Goal: Task Accomplishment & Management: Use online tool/utility

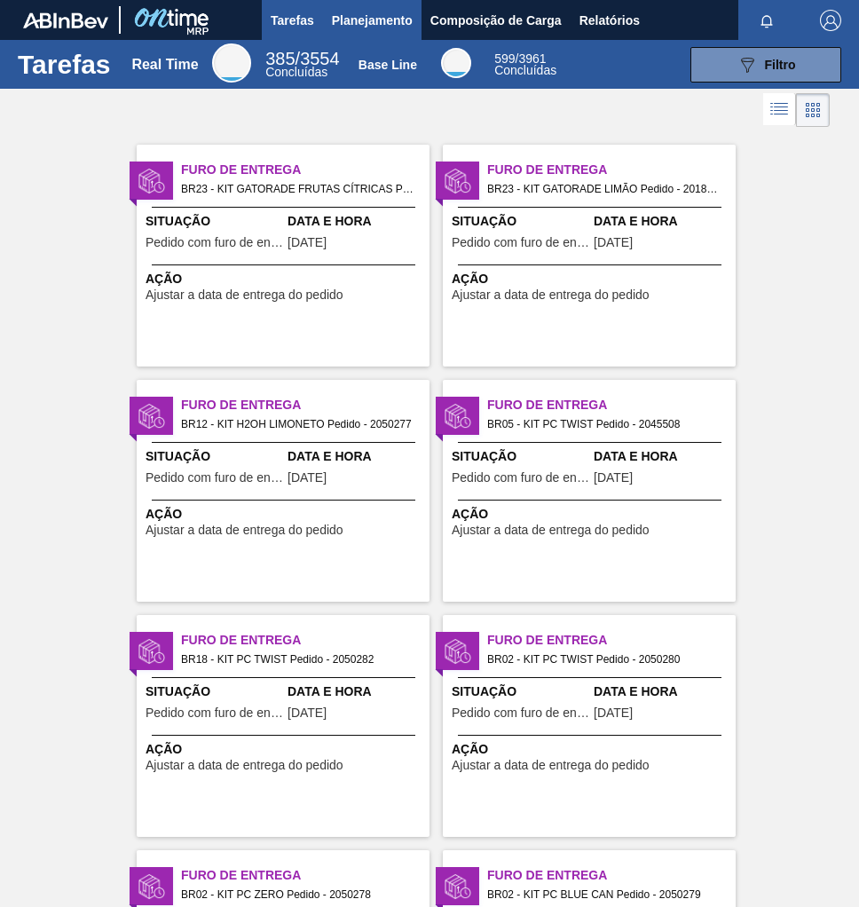
click at [384, 18] on span "Planejamento" at bounding box center [372, 20] width 81 height 21
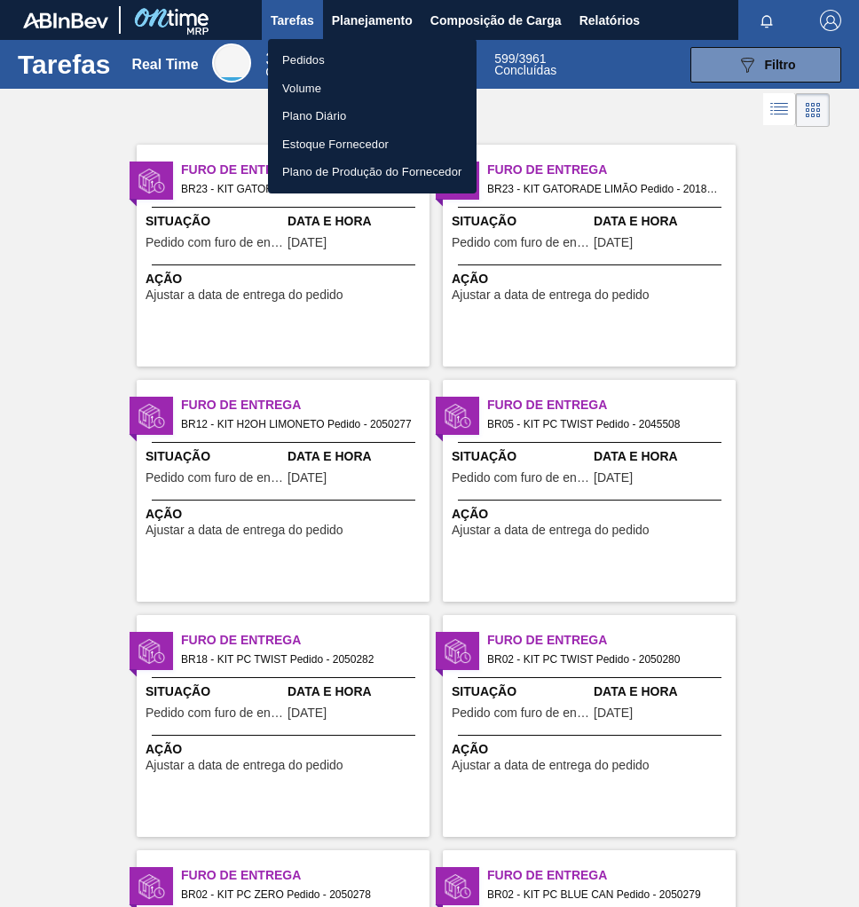
click at [302, 75] on li "Volume" at bounding box center [372, 89] width 209 height 28
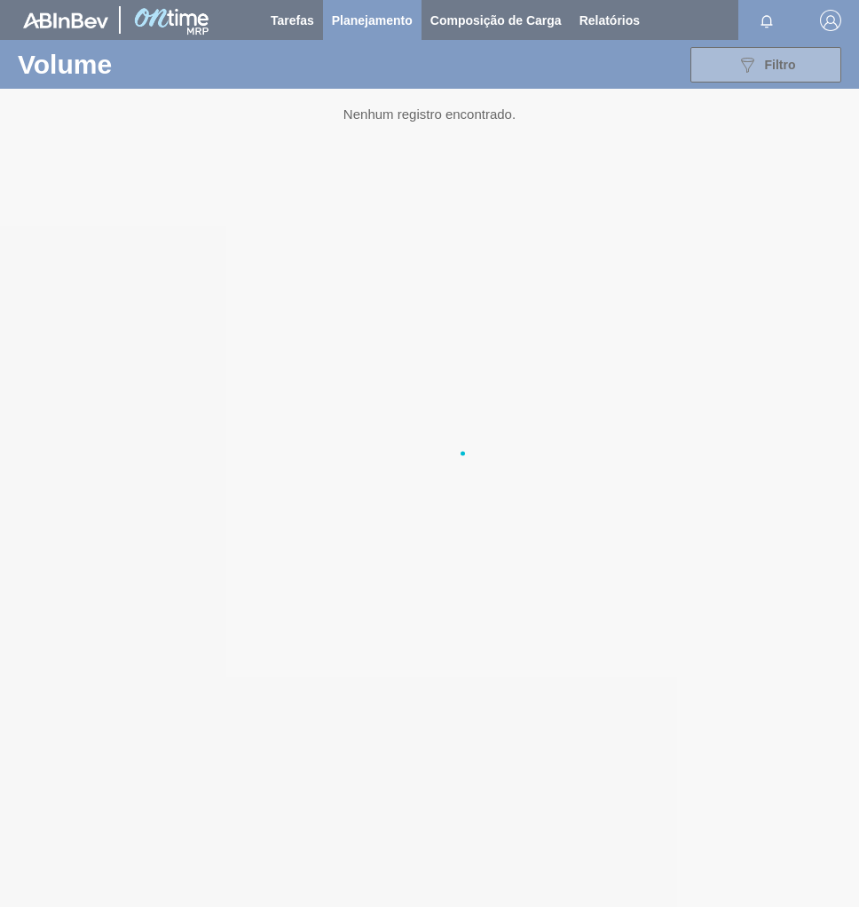
click at [308, 58] on div at bounding box center [429, 453] width 859 height 907
click at [374, 20] on div at bounding box center [429, 453] width 859 height 907
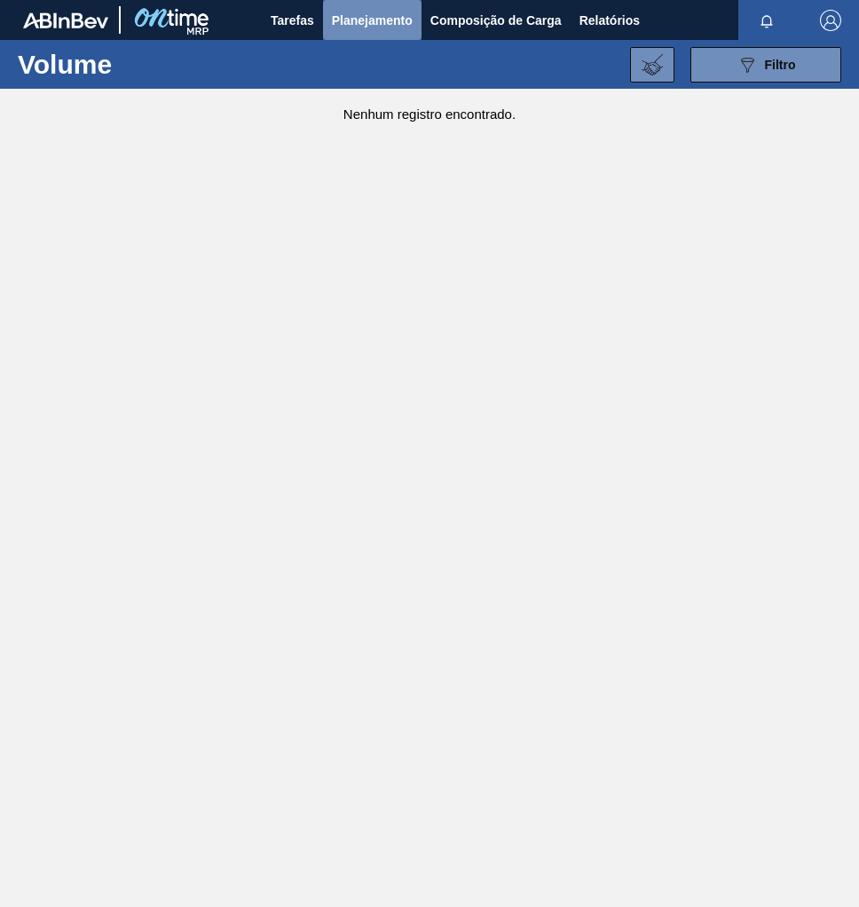
click at [374, 20] on span "Planejamento" at bounding box center [372, 20] width 81 height 21
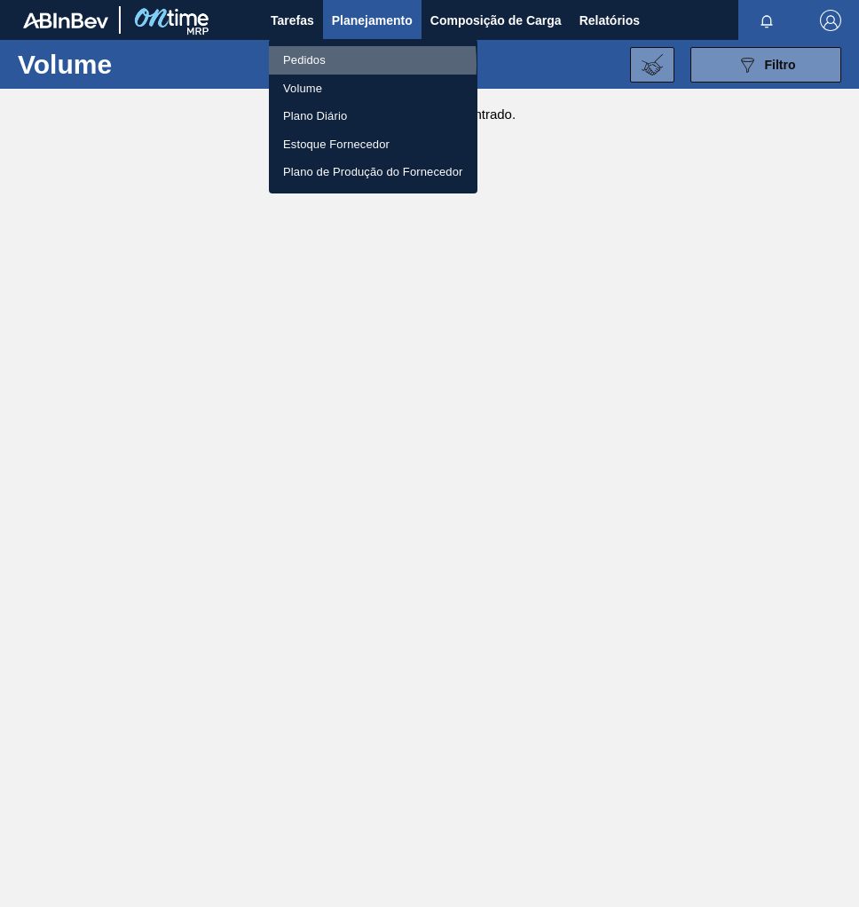
click at [296, 64] on li "Pedidos" at bounding box center [373, 60] width 209 height 28
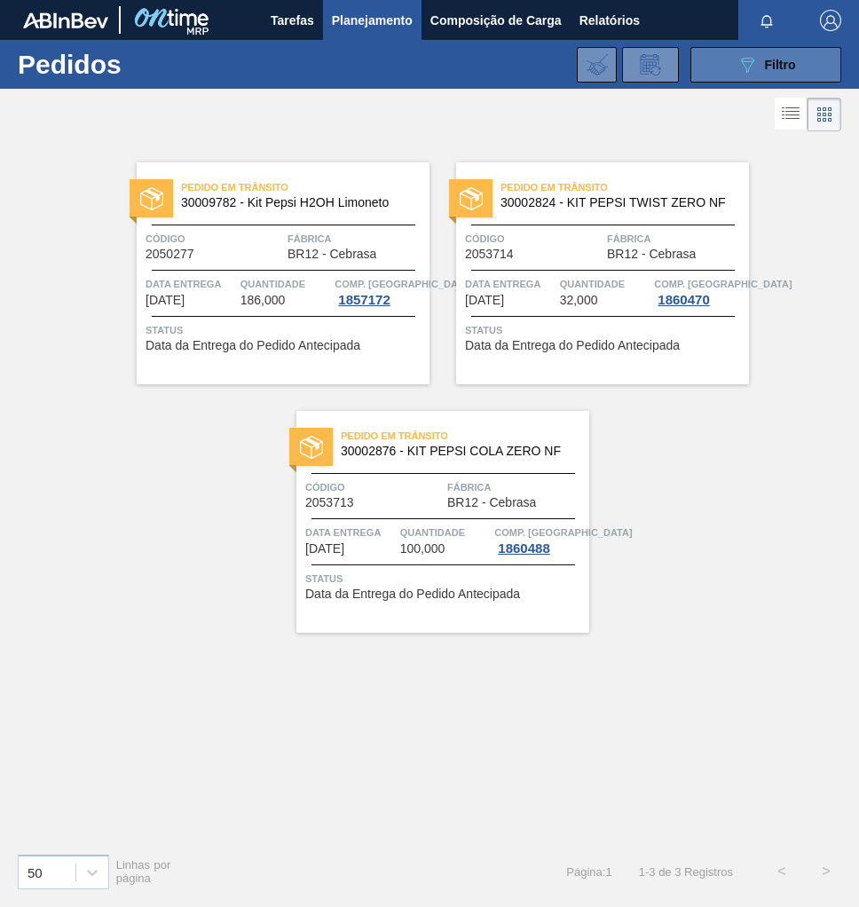
click at [765, 61] on span "Filtro" at bounding box center [780, 65] width 31 height 14
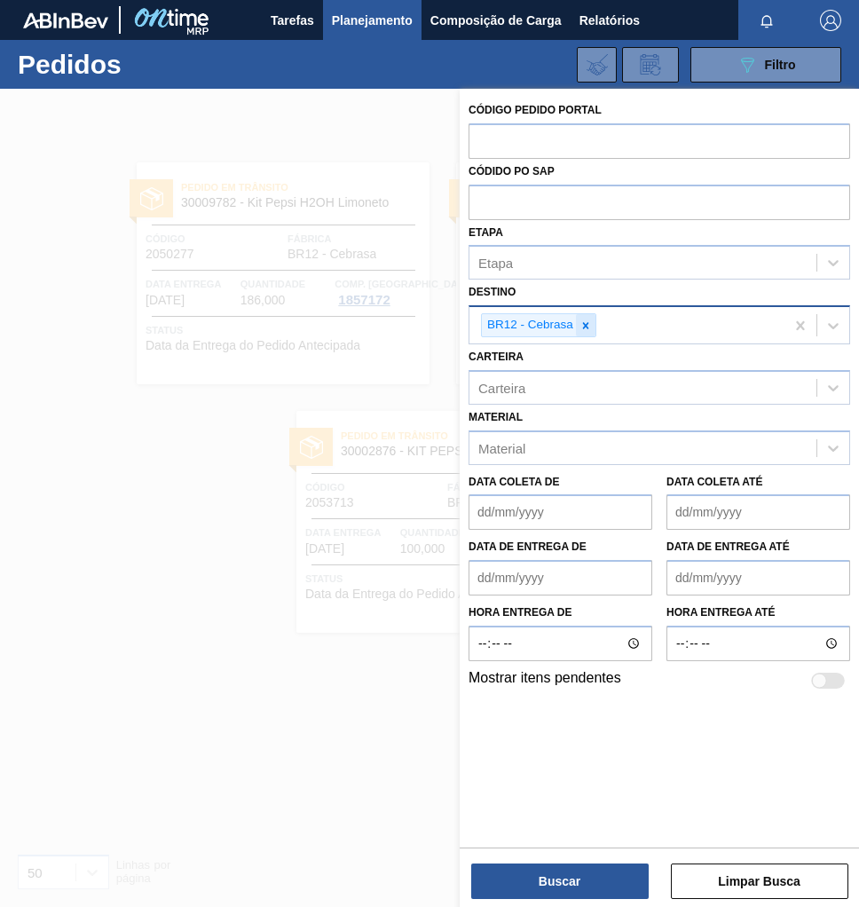
click at [588, 325] on icon at bounding box center [586, 325] width 12 height 12
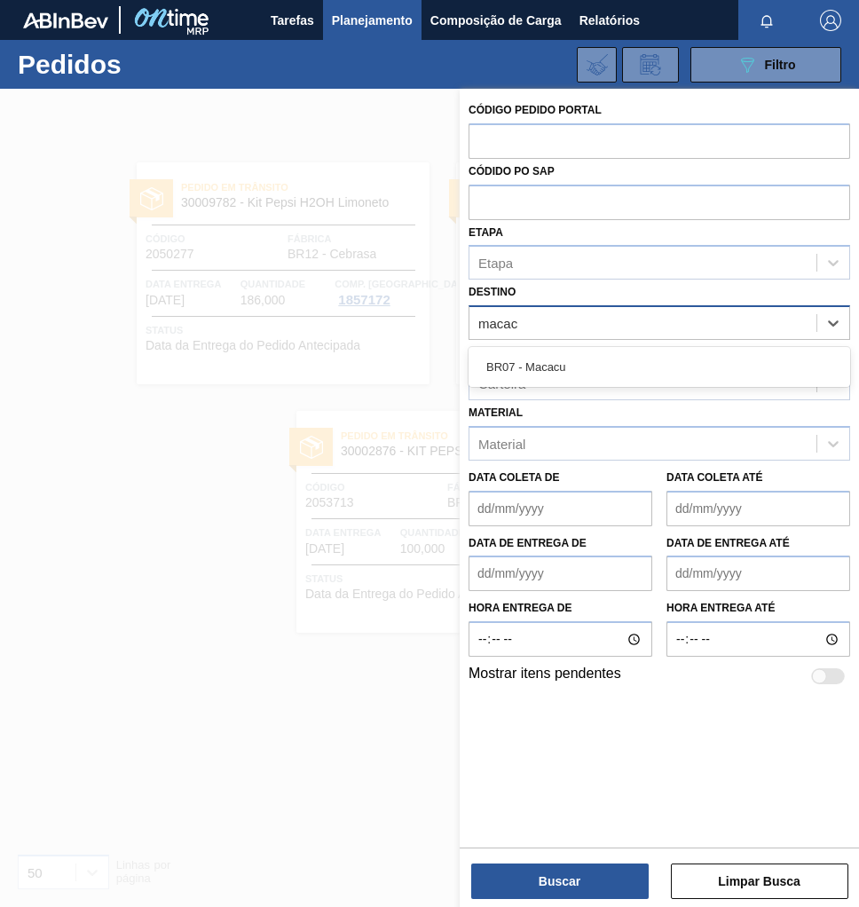
type input "macacu"
click at [539, 383] on div "BR07 - Macacu" at bounding box center [660, 367] width 382 height 40
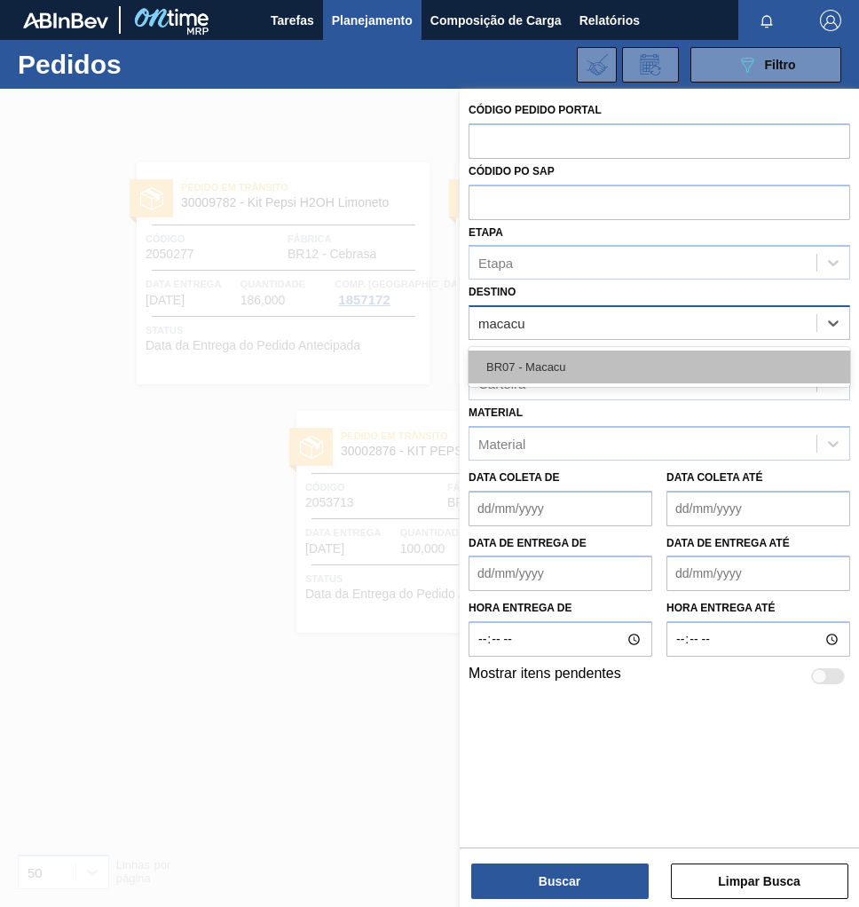
click at [548, 367] on div "BR07 - Macacu" at bounding box center [660, 367] width 382 height 33
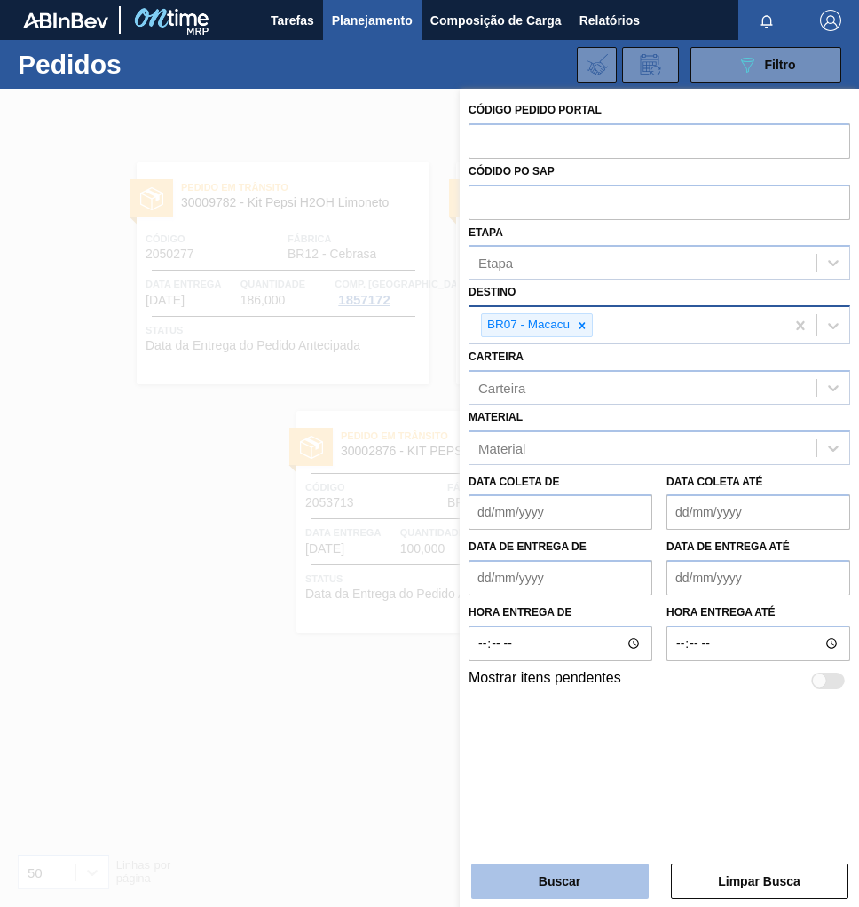
click at [555, 892] on button "Buscar" at bounding box center [559, 881] width 177 height 35
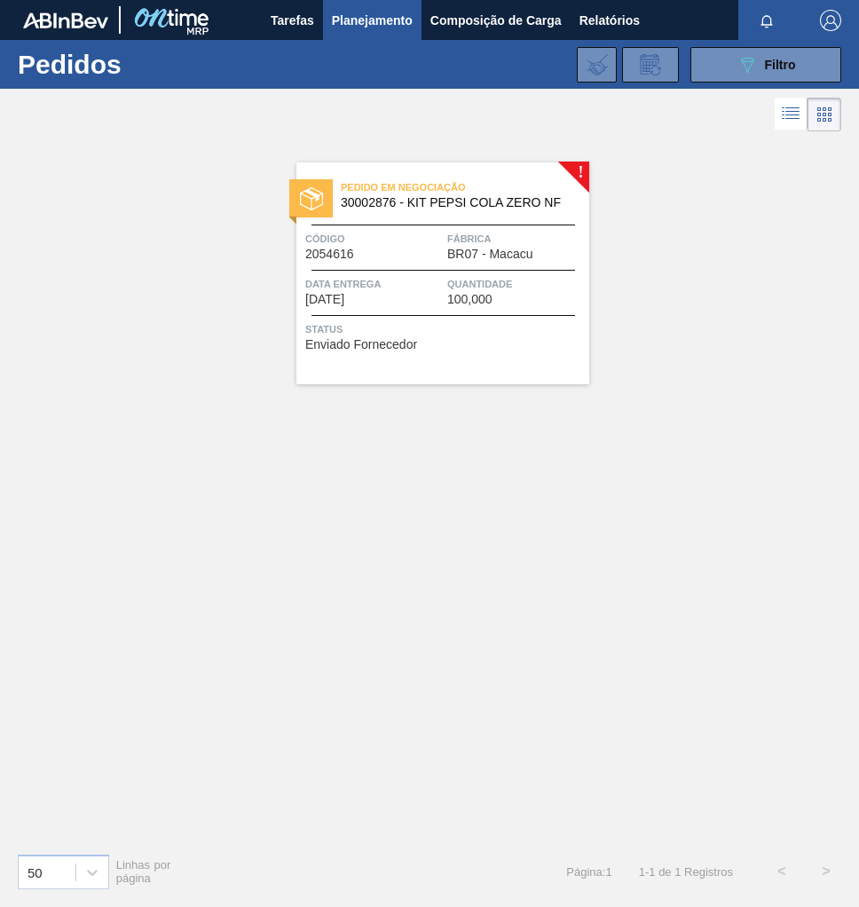
click at [380, 276] on span "Data Entrega" at bounding box center [374, 284] width 138 height 18
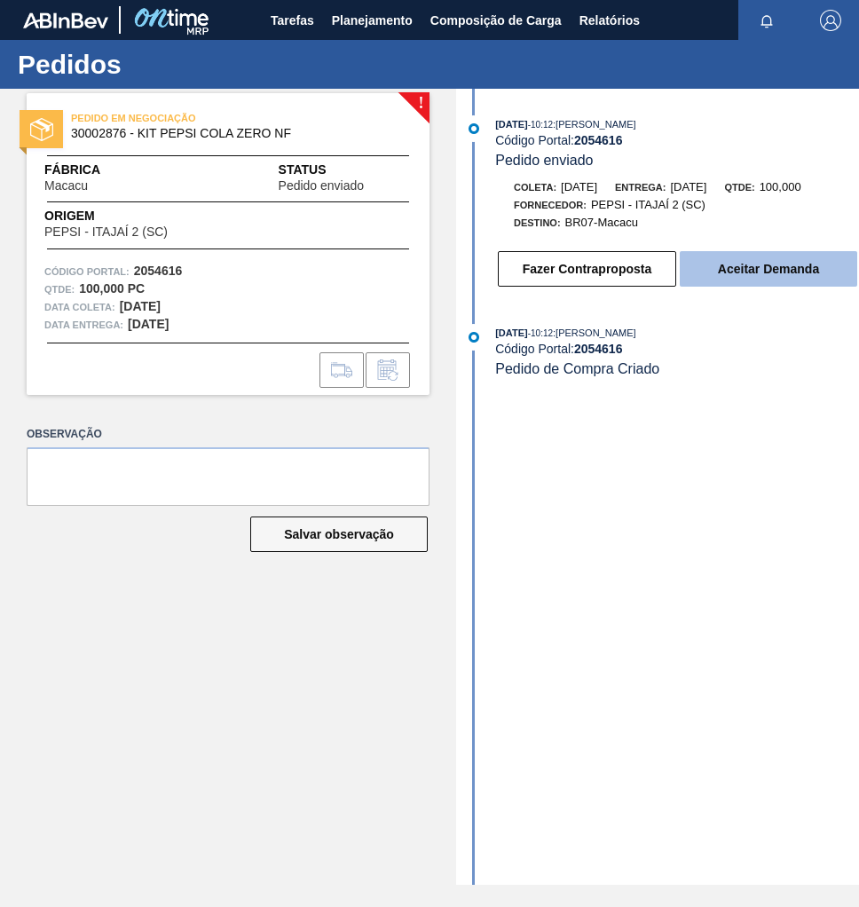
click at [773, 273] on button "Aceitar Demanda" at bounding box center [768, 268] width 177 height 35
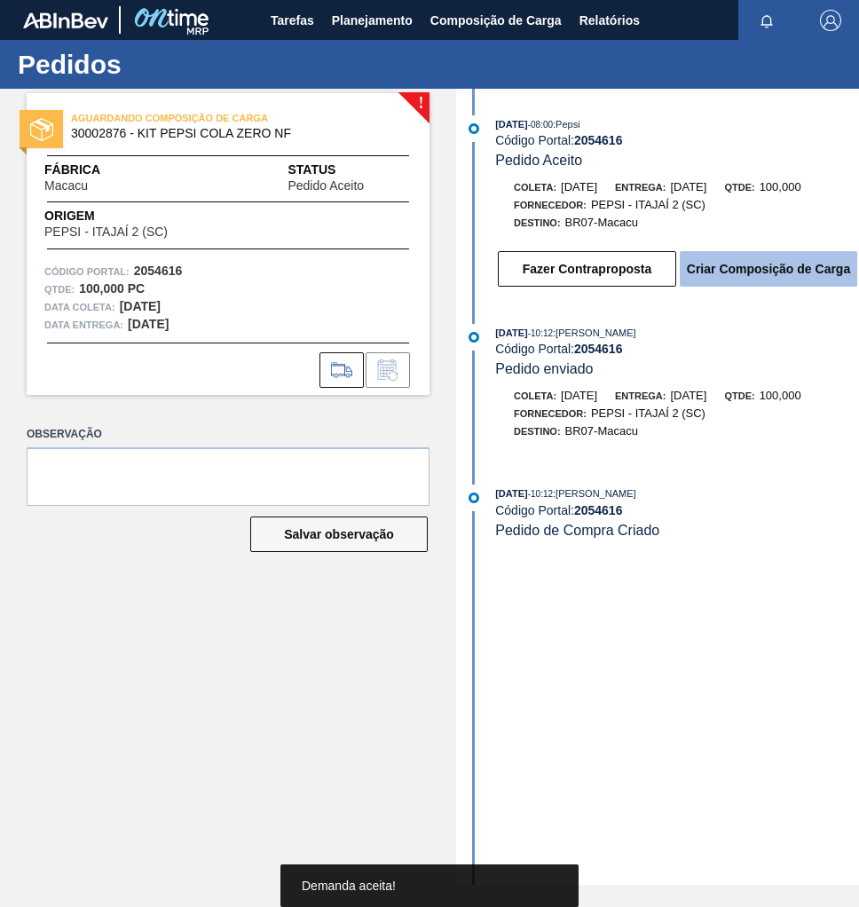
click at [747, 272] on button "Criar Composição de Carga" at bounding box center [768, 268] width 177 height 35
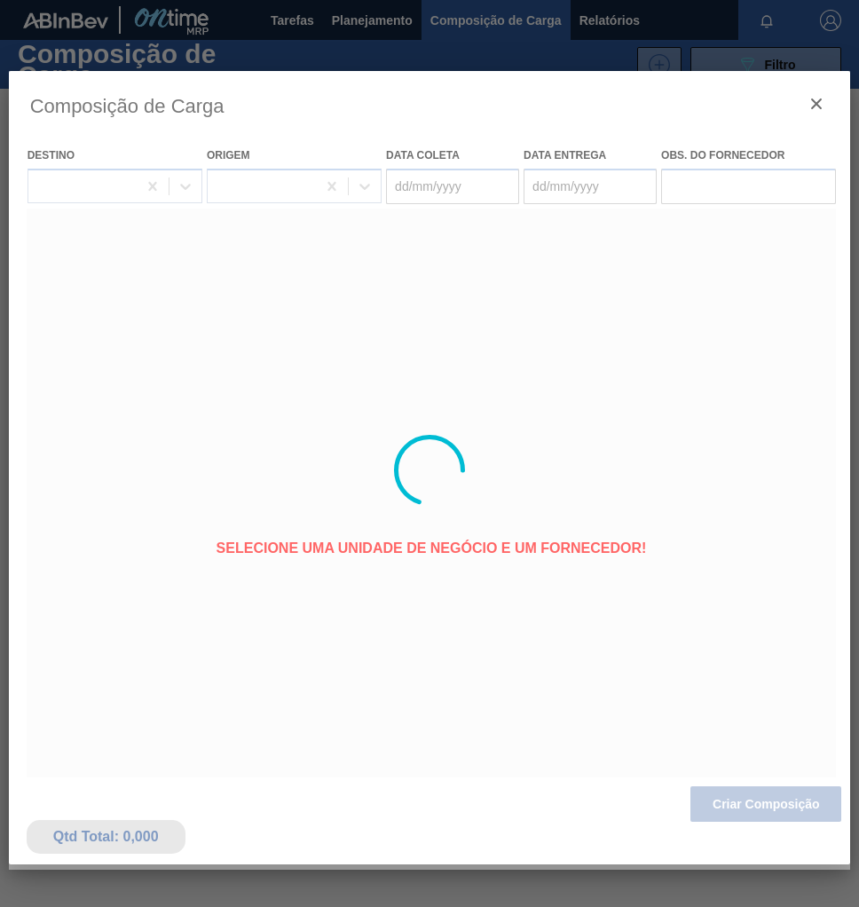
type coleta "[DATE]"
type Entrega "20/10/2025"
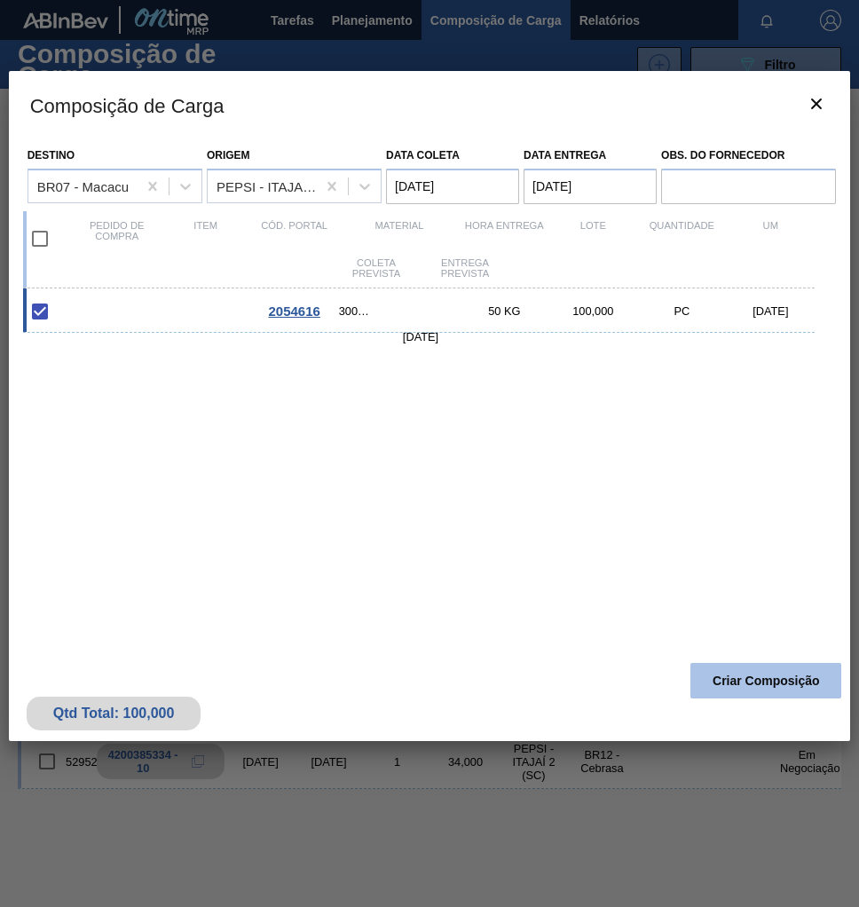
click at [745, 682] on button "Criar Composição" at bounding box center [765, 680] width 151 height 35
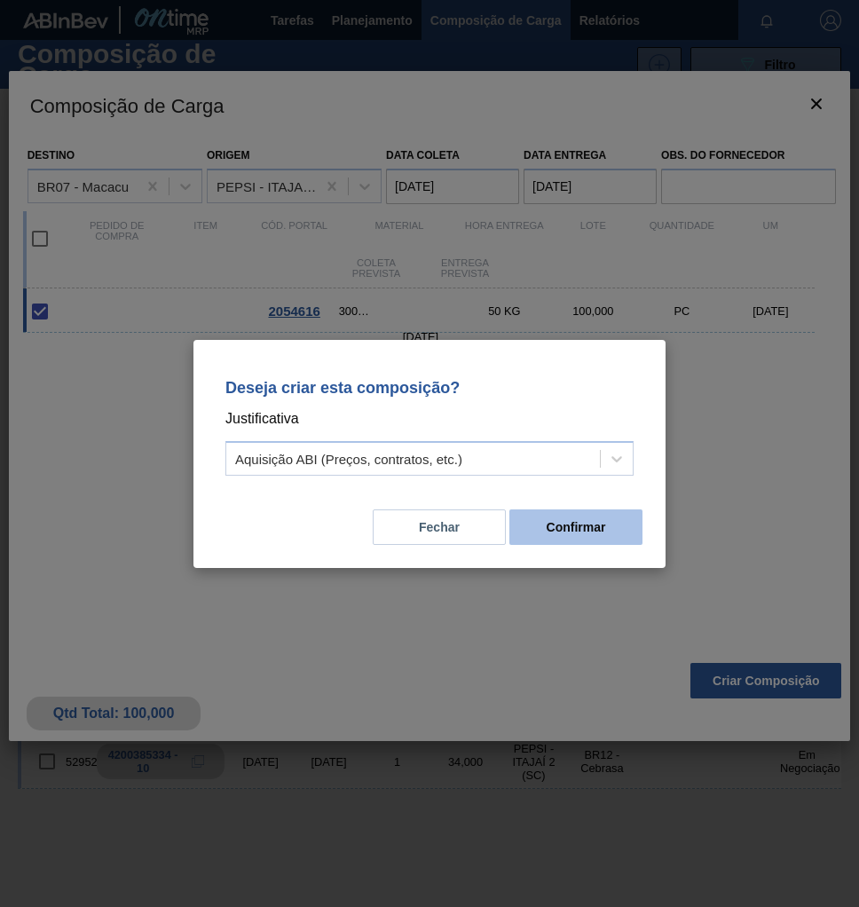
click at [558, 521] on button "Confirmar" at bounding box center [575, 526] width 133 height 35
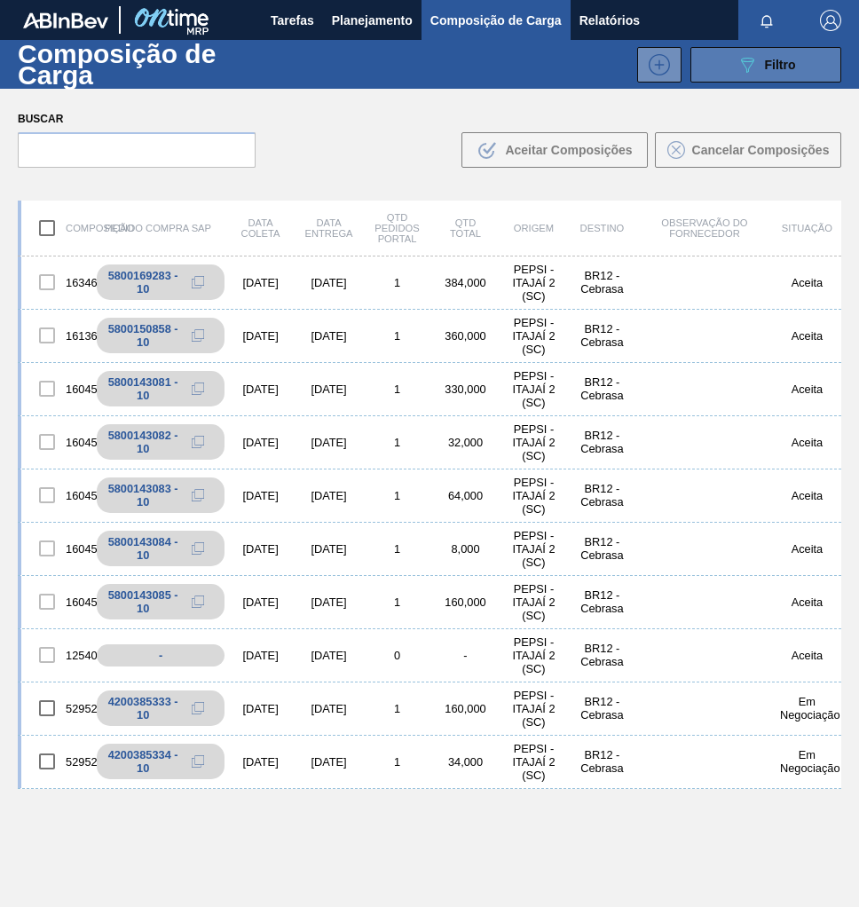
click at [780, 67] on span "Filtro" at bounding box center [780, 65] width 31 height 14
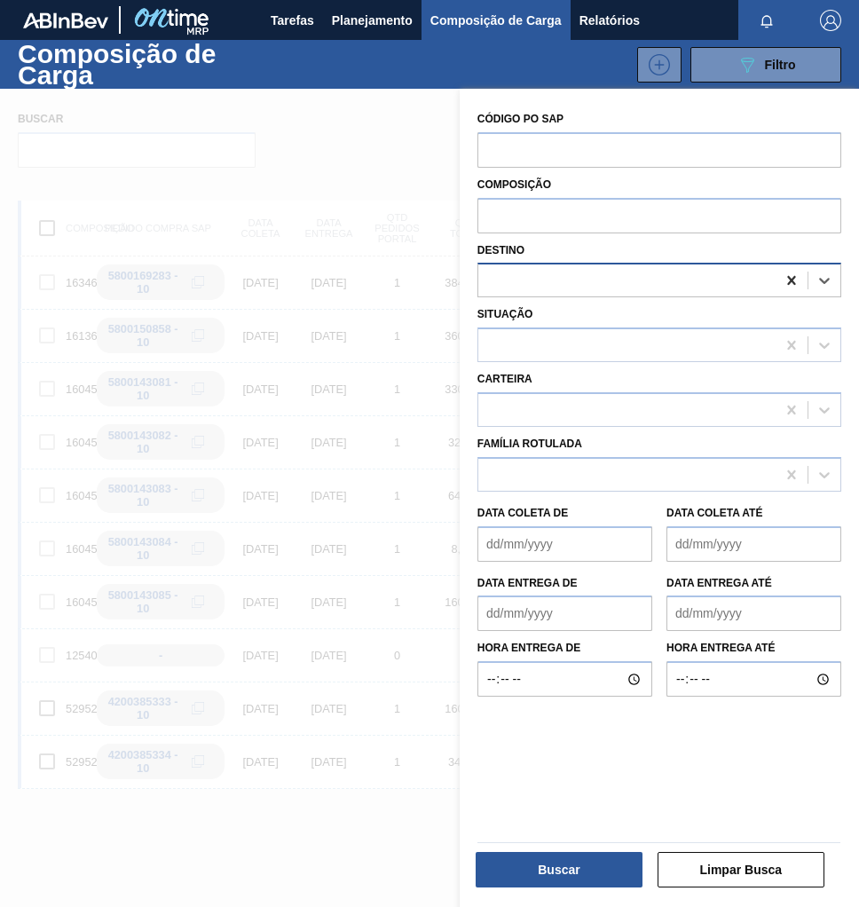
click at [788, 280] on icon at bounding box center [791, 280] width 8 height 9
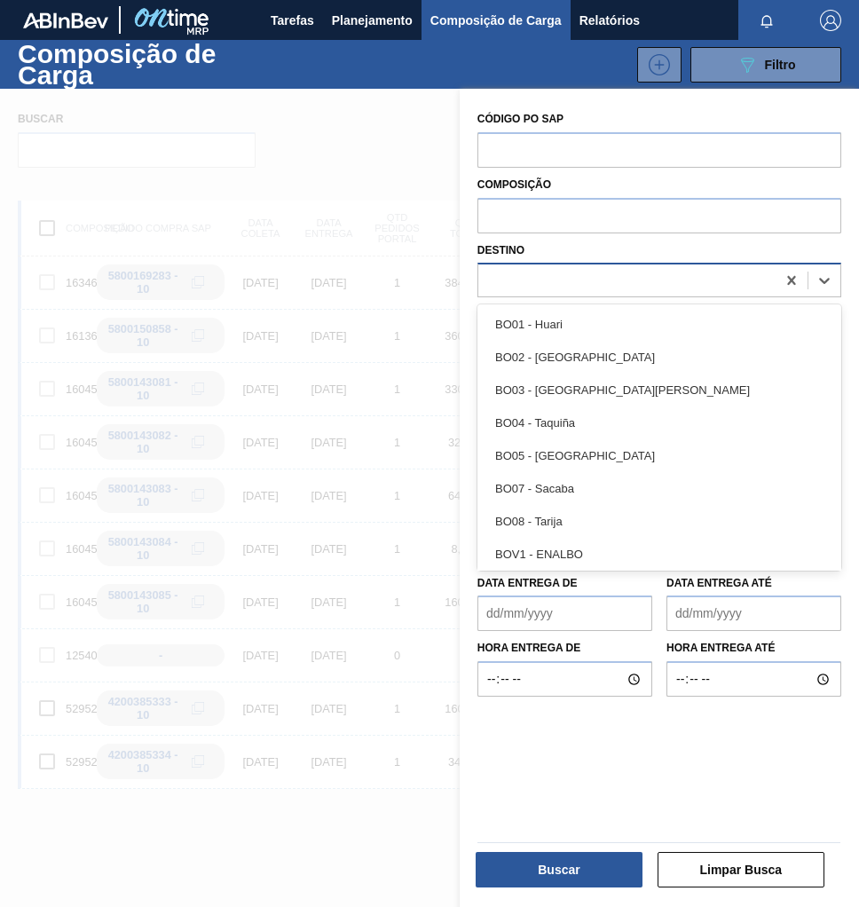
click at [493, 280] on div at bounding box center [626, 281] width 297 height 26
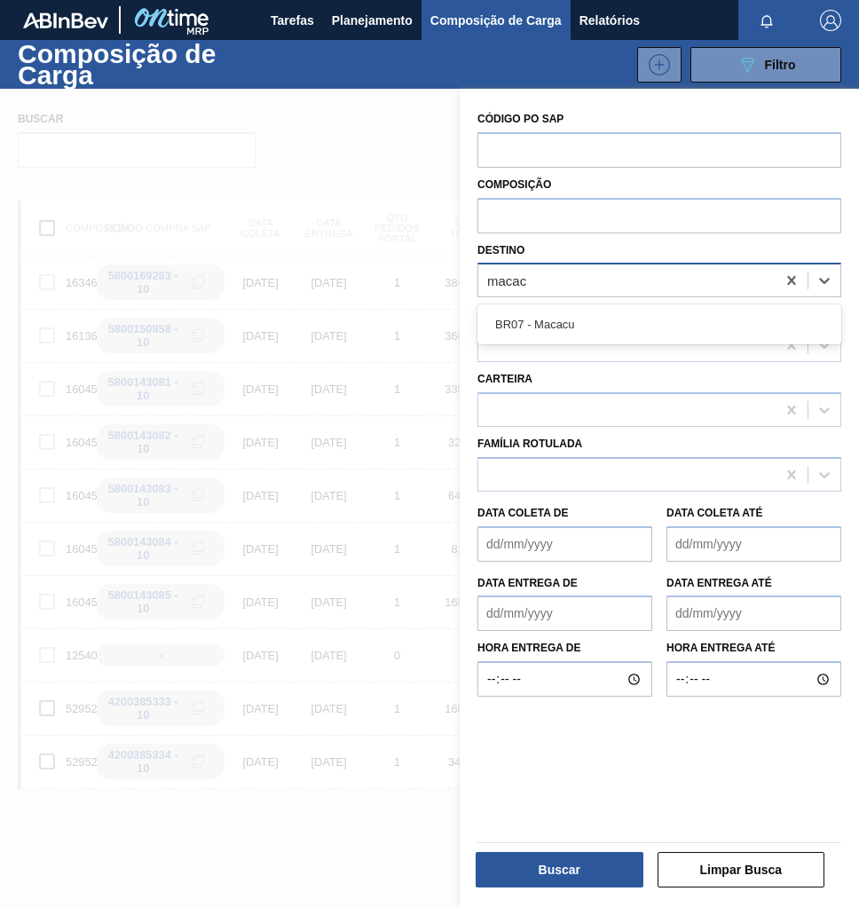
type input "macacu"
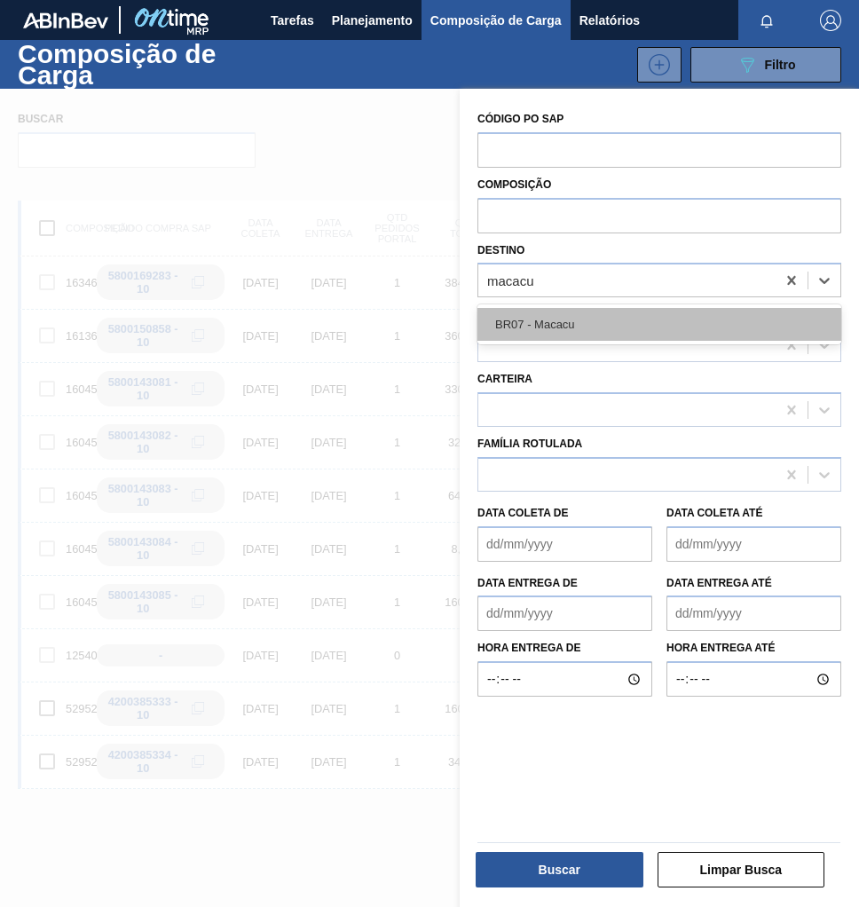
click at [537, 324] on div "BR07 - Macacu" at bounding box center [659, 324] width 364 height 33
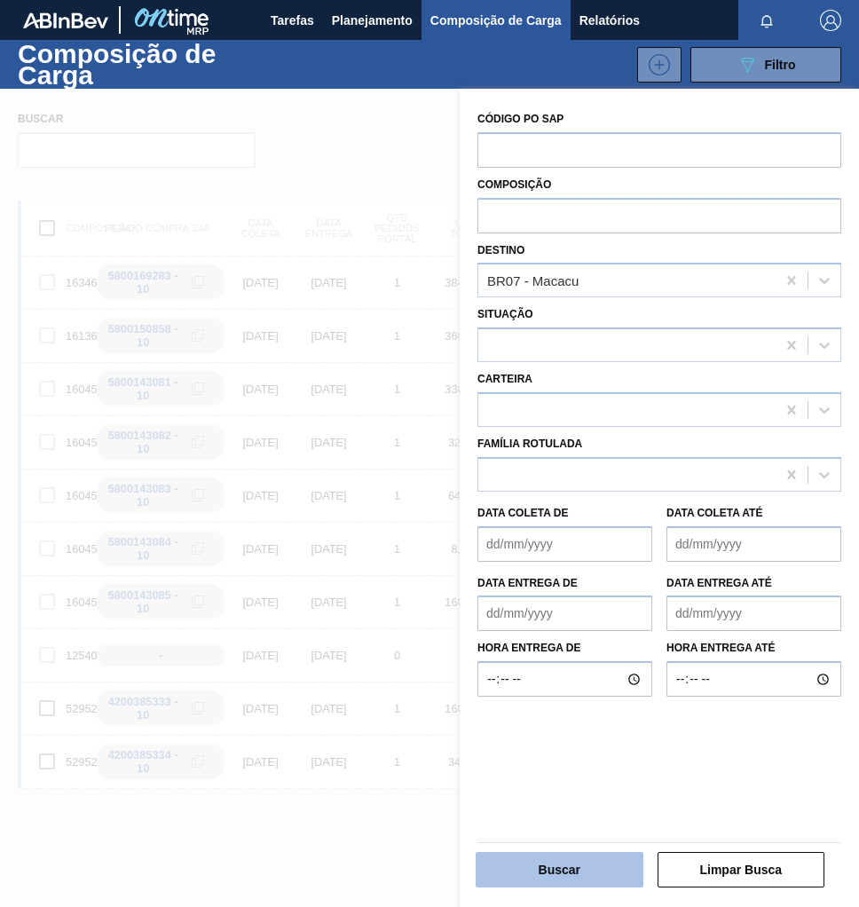
click at [604, 869] on button "Buscar" at bounding box center [560, 869] width 168 height 35
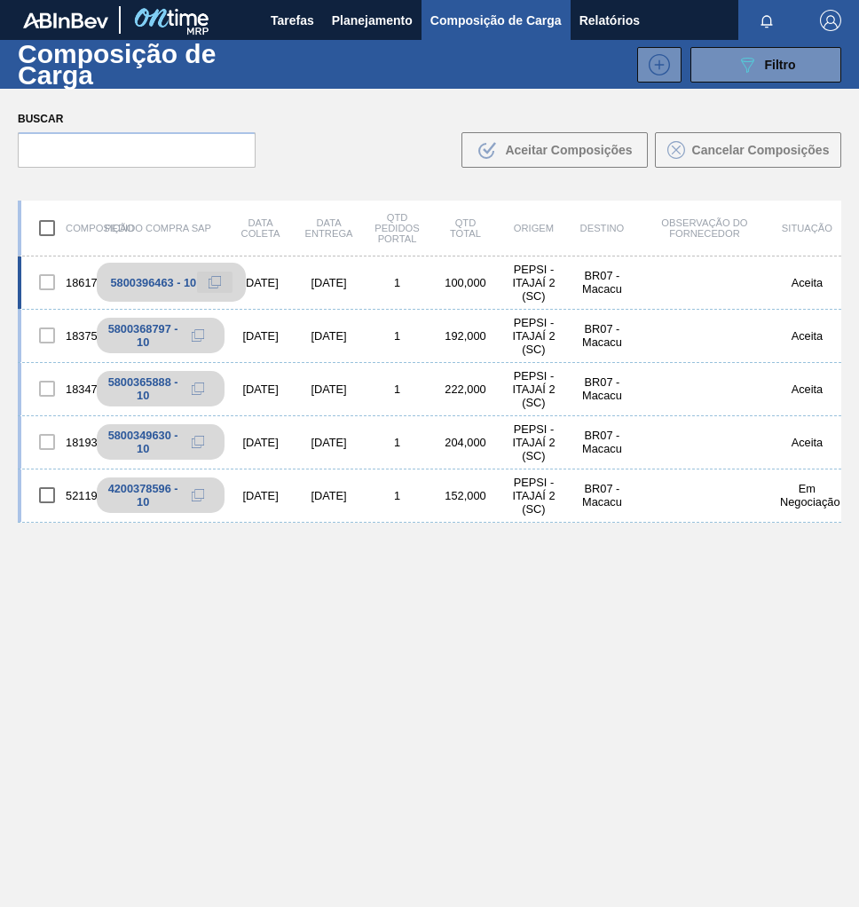
click at [219, 281] on icon at bounding box center [215, 282] width 12 height 12
click at [391, 28] on span "Planejamento" at bounding box center [372, 20] width 81 height 21
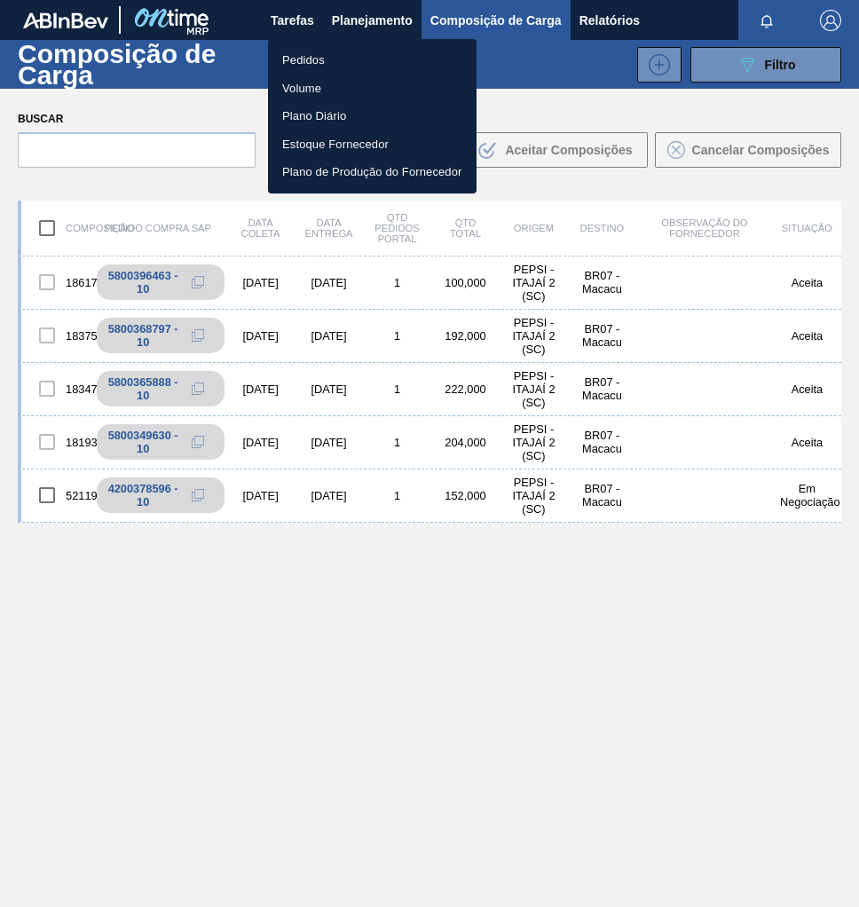
click at [296, 62] on li "Pedidos" at bounding box center [372, 60] width 209 height 28
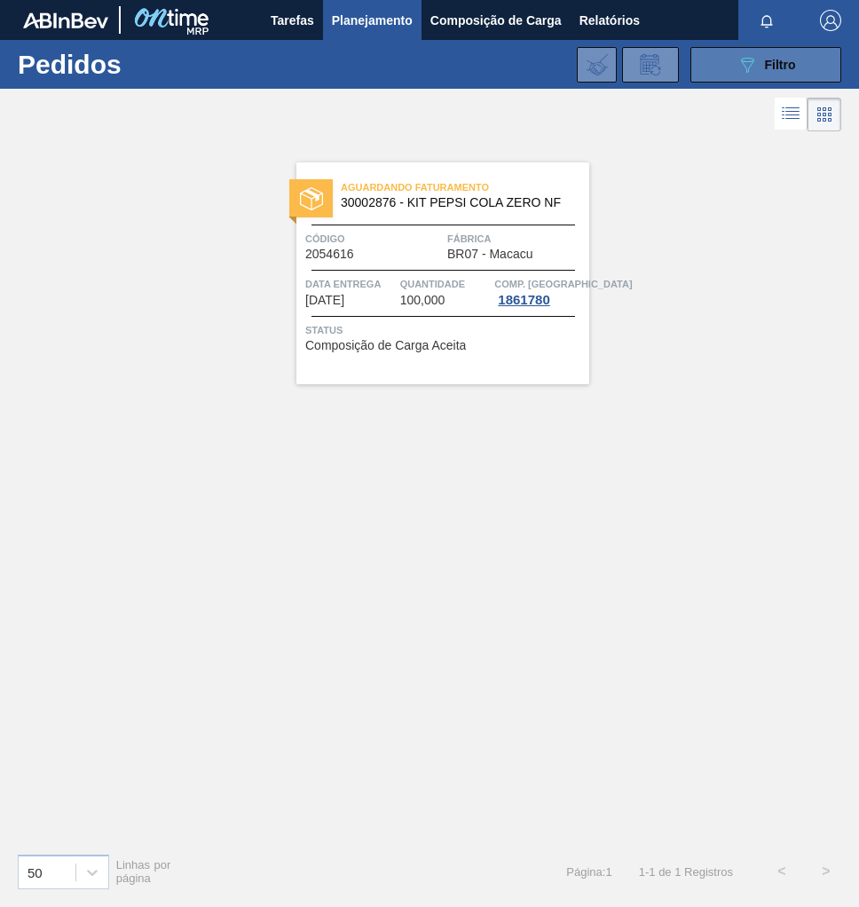
click at [766, 55] on div "089F7B8B-B2A5-4AFE-B5C0-19BA573D28AC Filtro" at bounding box center [766, 64] width 59 height 21
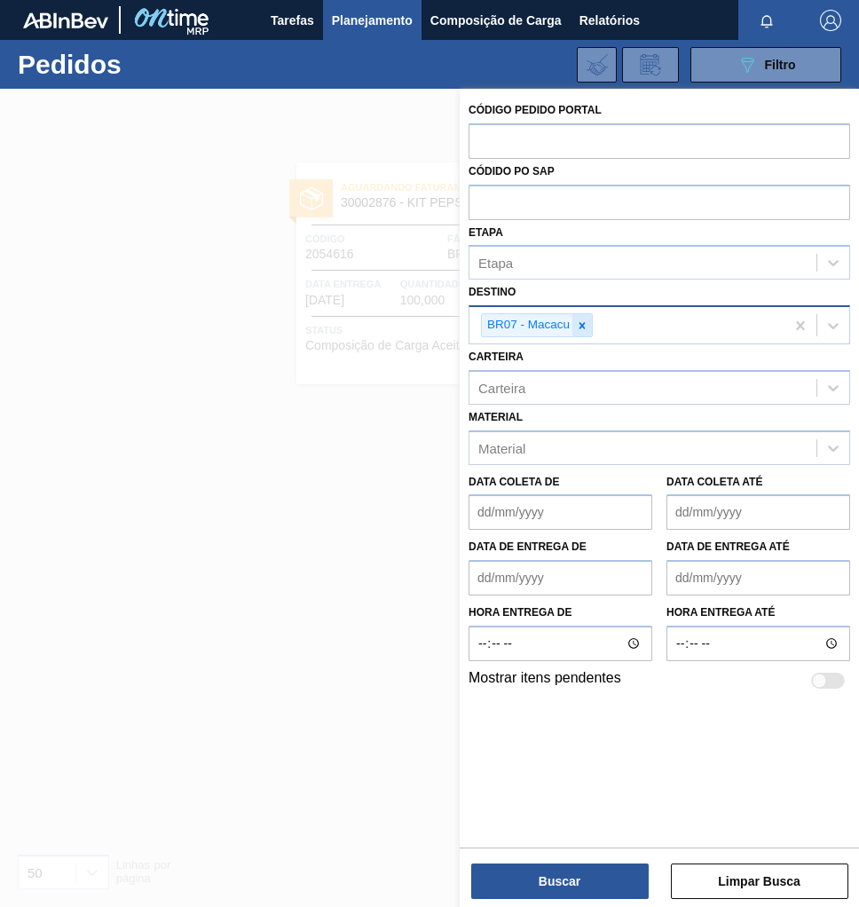
click at [588, 326] on icon at bounding box center [582, 325] width 12 height 12
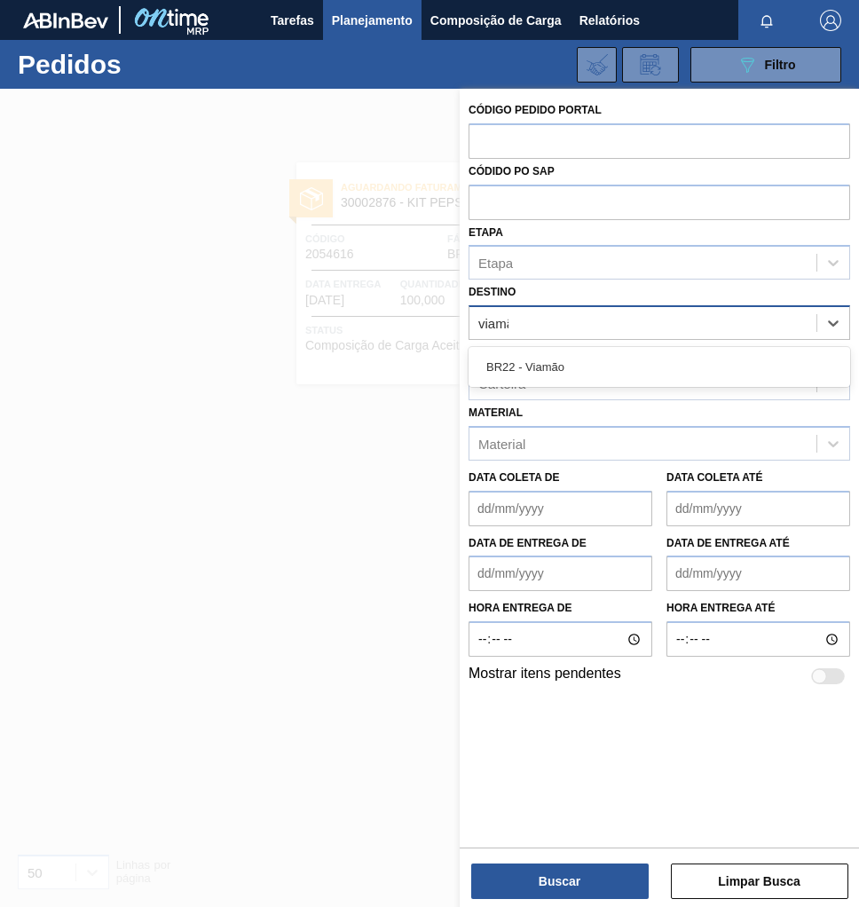
type input "viamão"
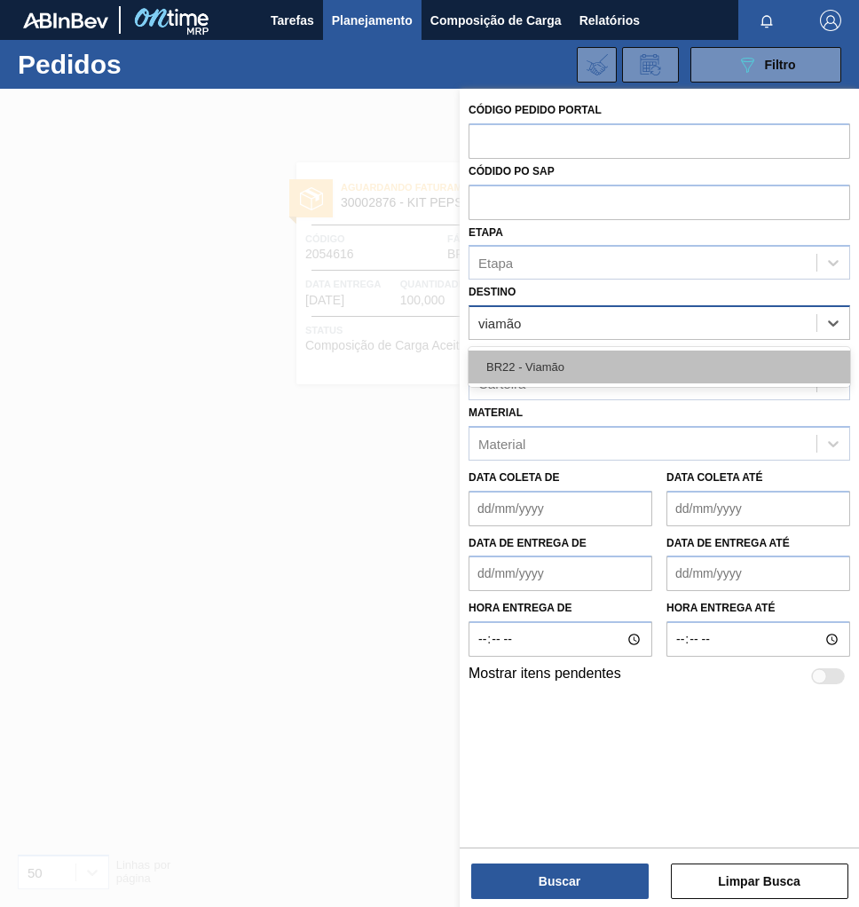
click at [579, 367] on div "BR22 - Viamão" at bounding box center [660, 367] width 382 height 33
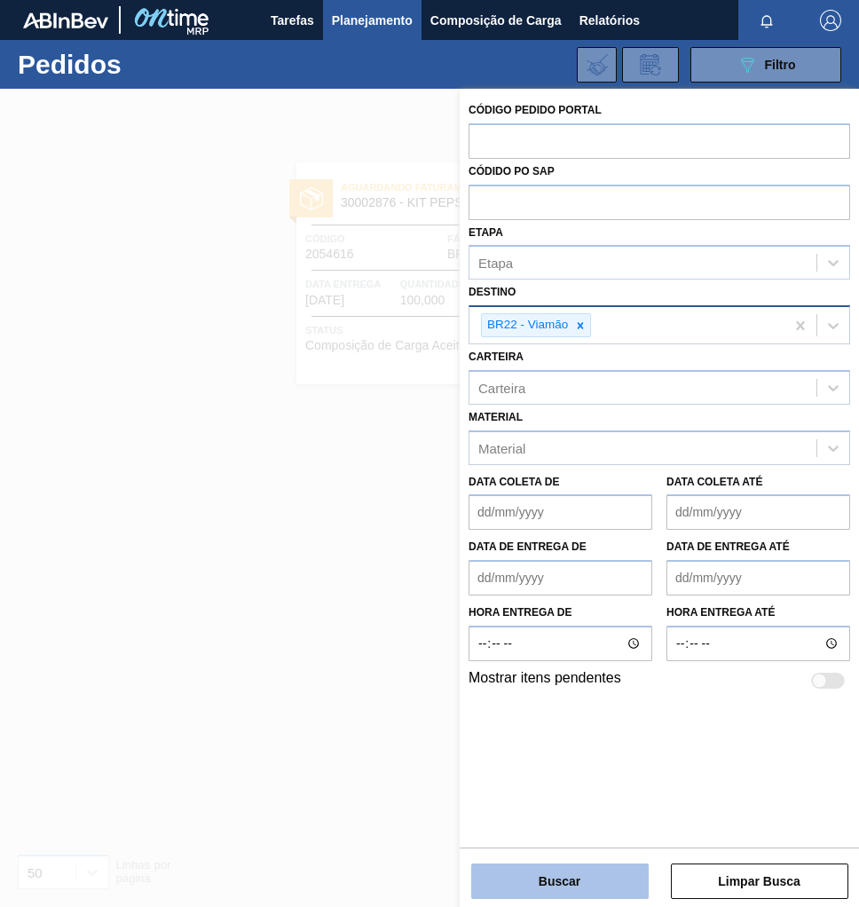
click at [569, 886] on button "Buscar" at bounding box center [559, 881] width 177 height 35
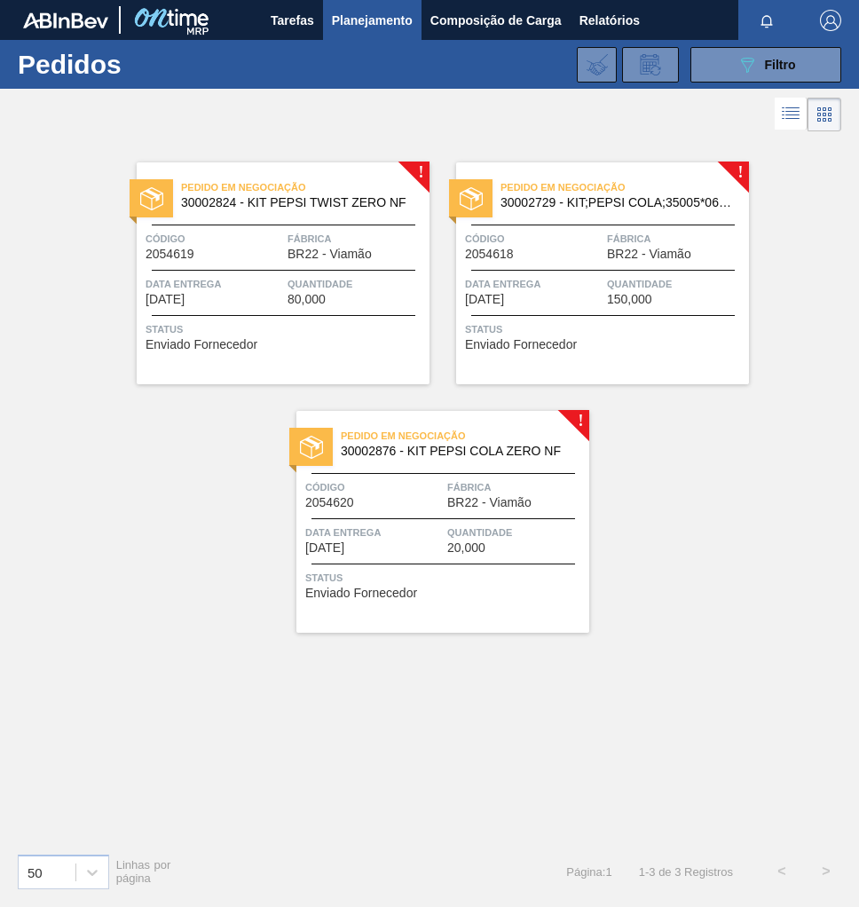
click at [263, 267] on div "Pedido em Negociação 30002824 - KIT PEPSI TWIST ZERO NF Código 2054619 Fábrica …" at bounding box center [283, 273] width 293 height 222
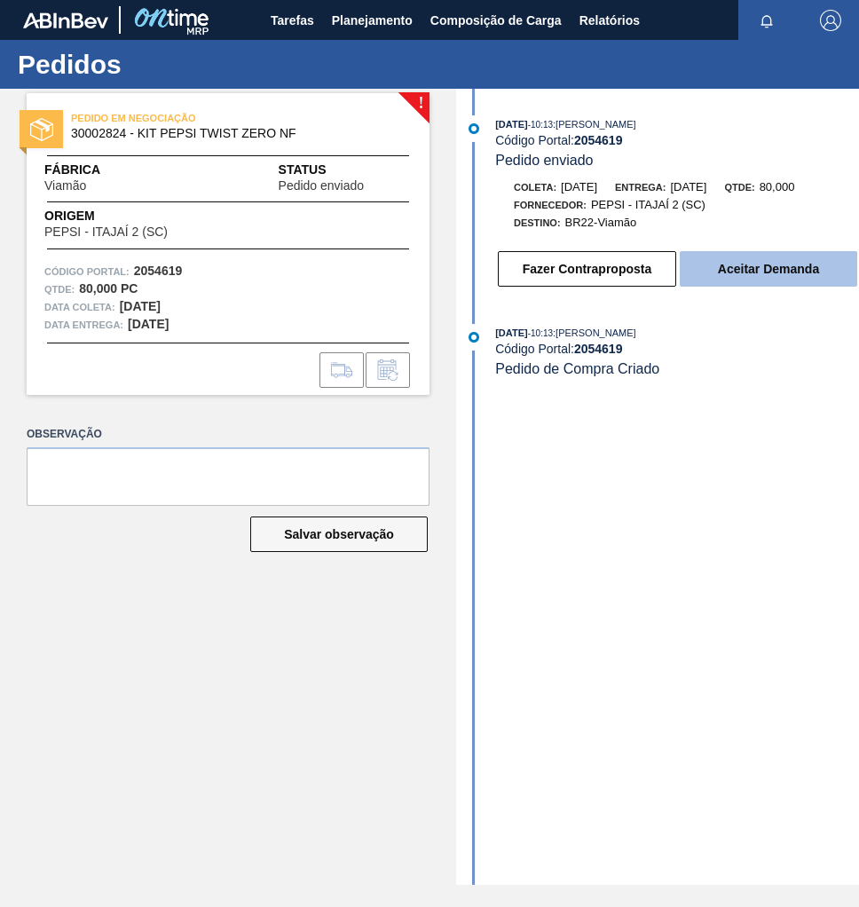
click at [753, 274] on button "Aceitar Demanda" at bounding box center [768, 268] width 177 height 35
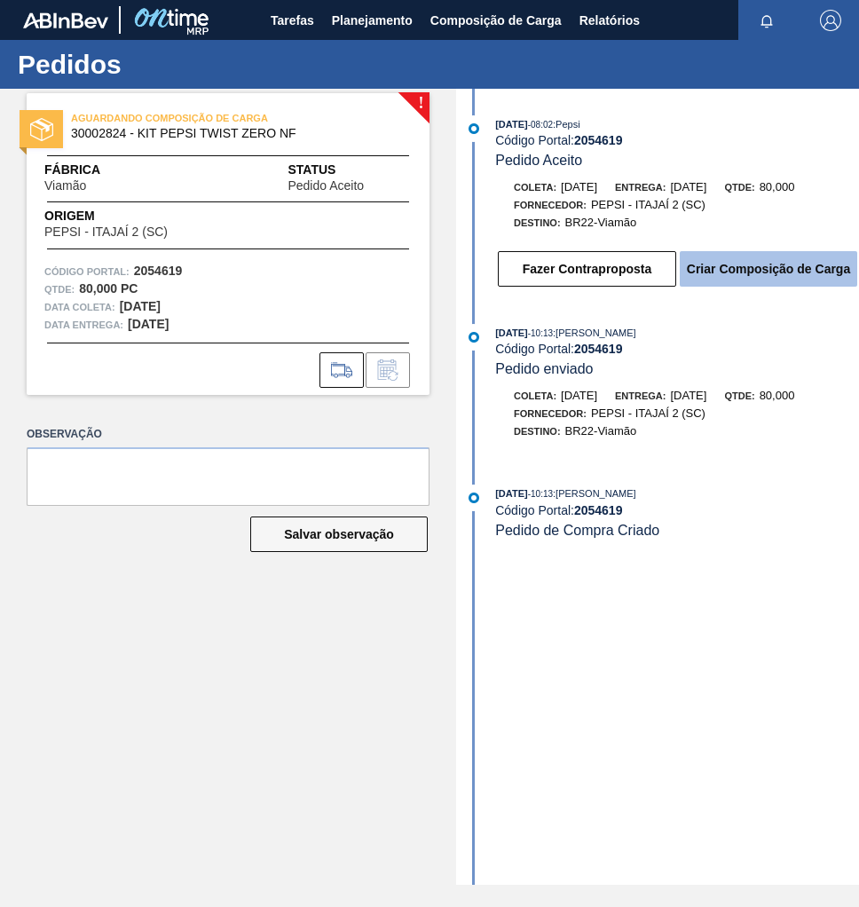
click at [753, 273] on button "Criar Composição de Carga" at bounding box center [768, 268] width 177 height 35
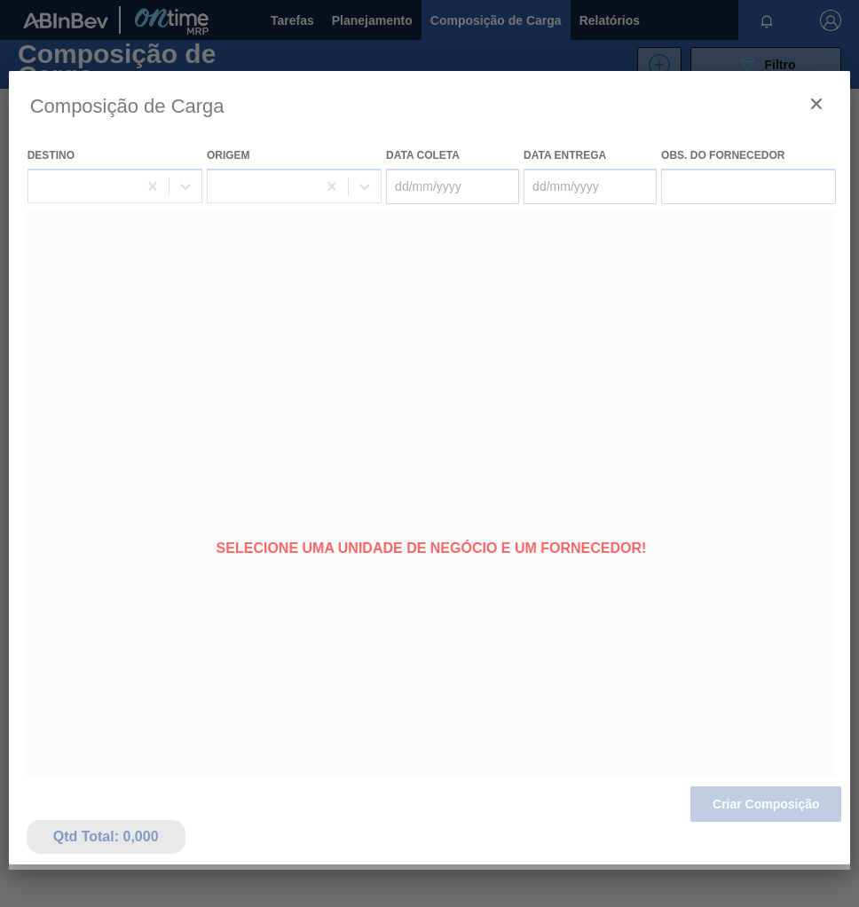
type coleta "[DATE]"
type Entrega "[DATE]"
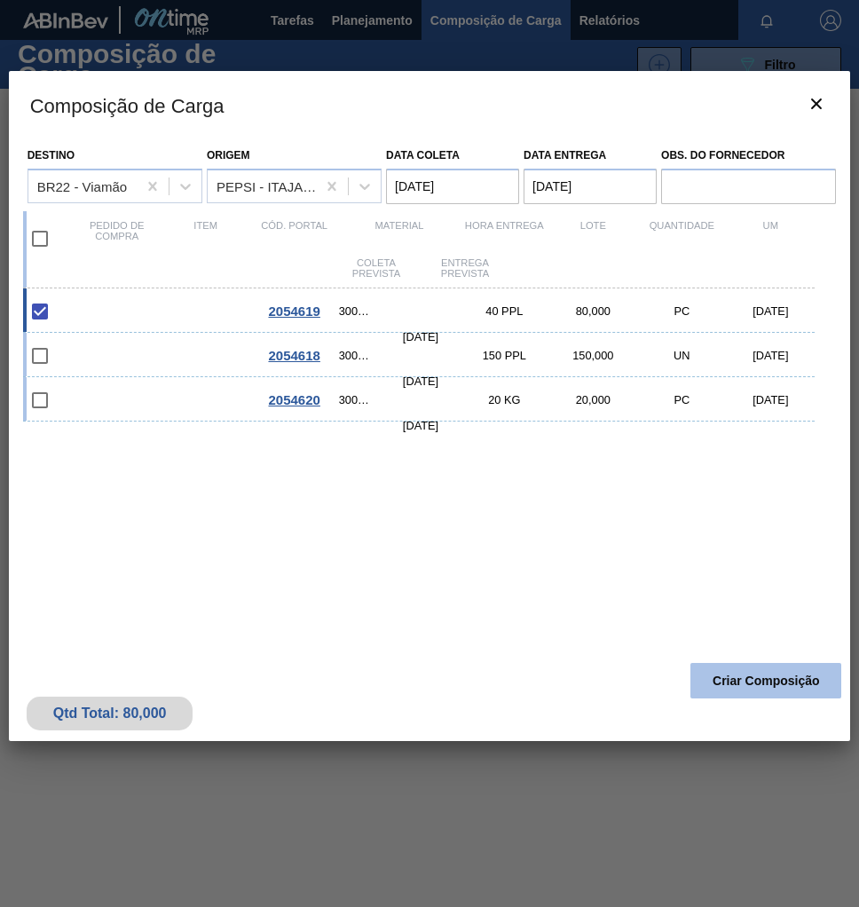
click at [761, 683] on button "Criar Composição" at bounding box center [765, 680] width 151 height 35
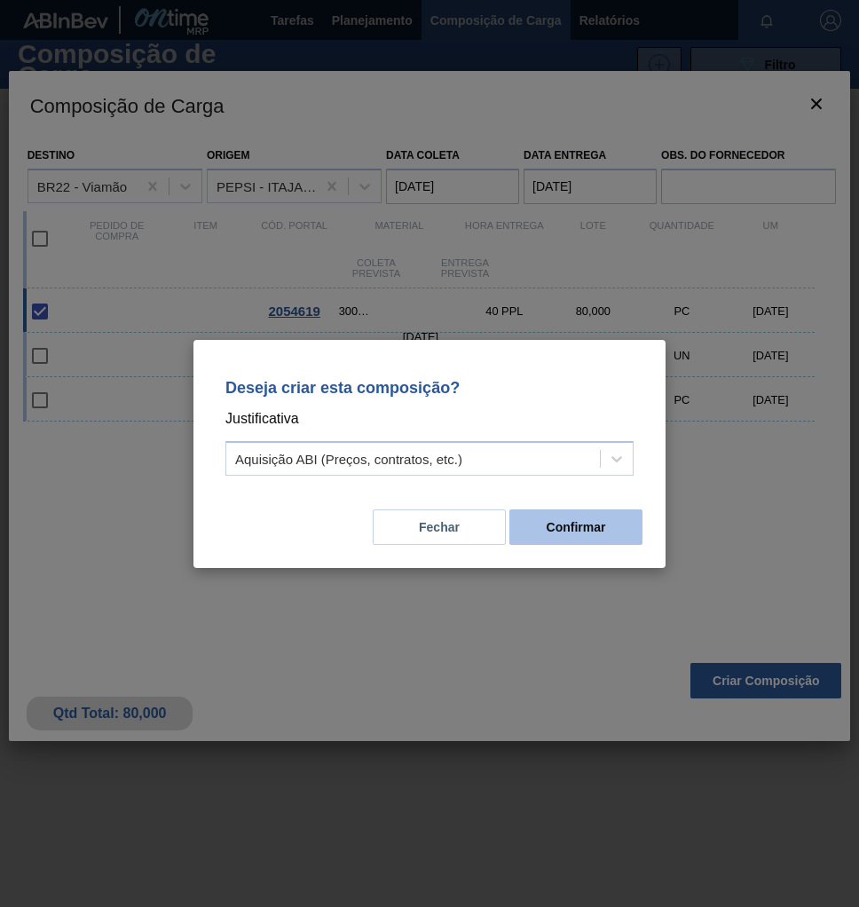
click at [560, 534] on button "Confirmar" at bounding box center [575, 526] width 133 height 35
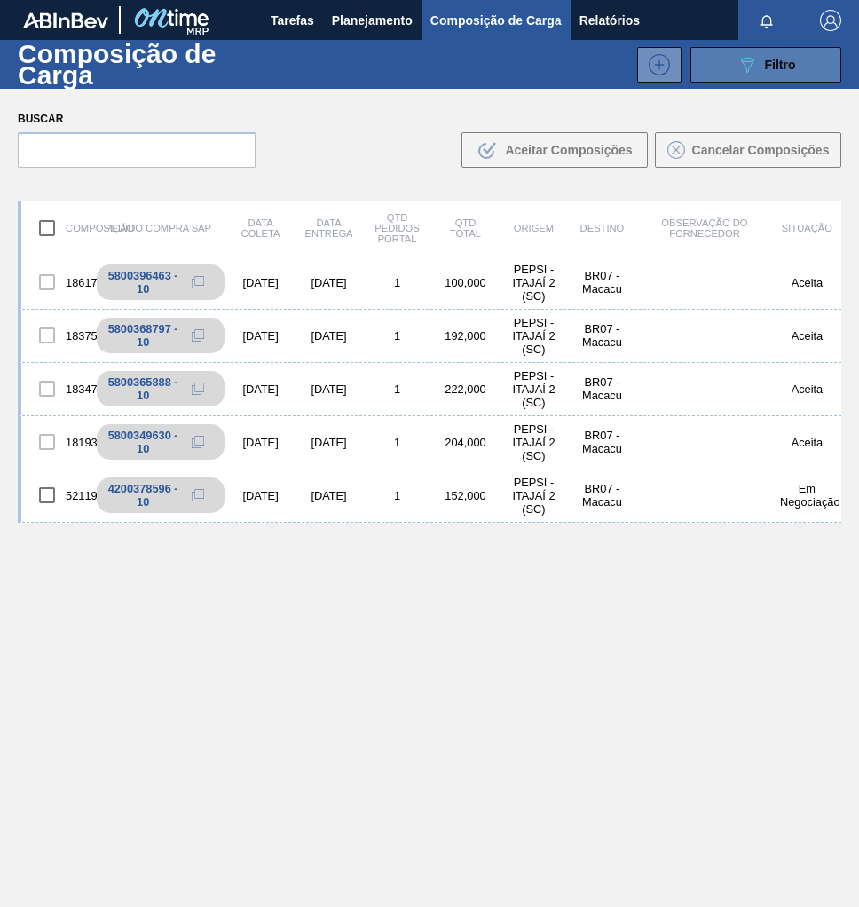
click at [775, 62] on span "Filtro" at bounding box center [780, 65] width 31 height 14
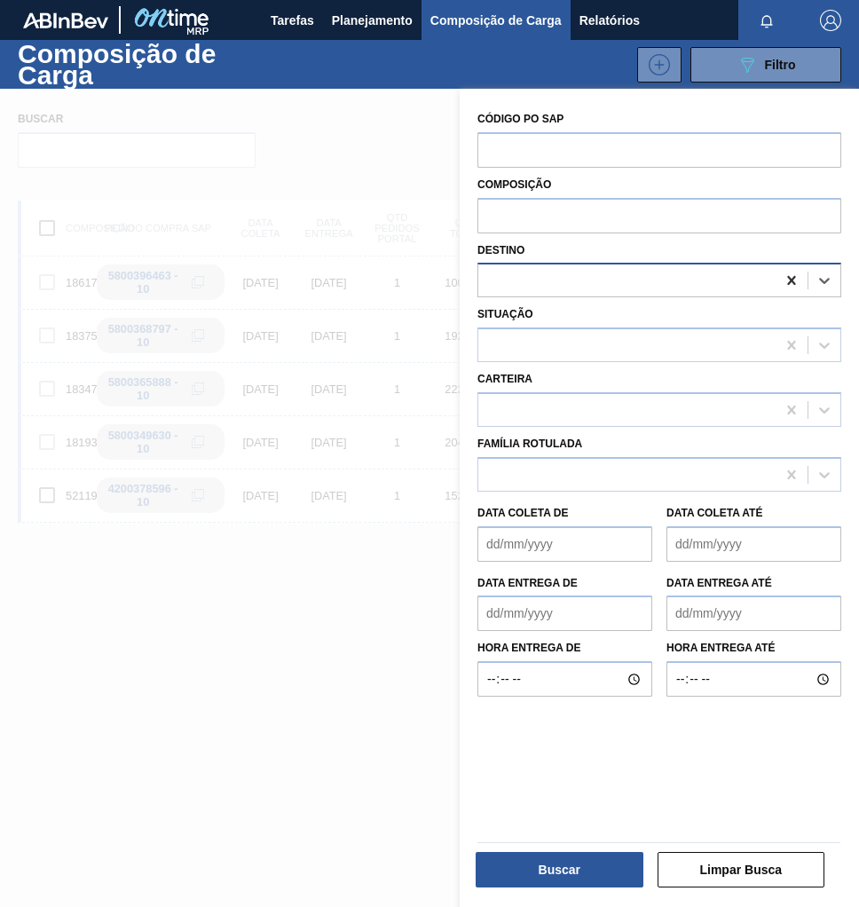
click at [792, 284] on icon at bounding box center [792, 281] width 18 height 18
type input "viam"
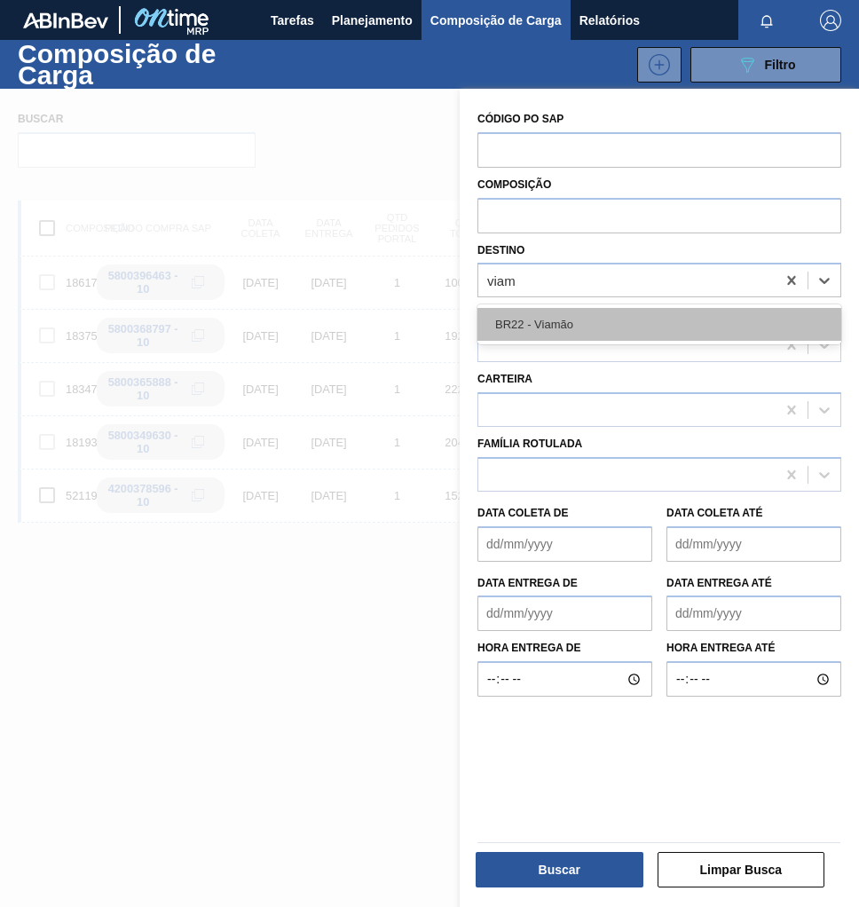
click at [629, 333] on div "BR22 - Viamão" at bounding box center [659, 324] width 364 height 33
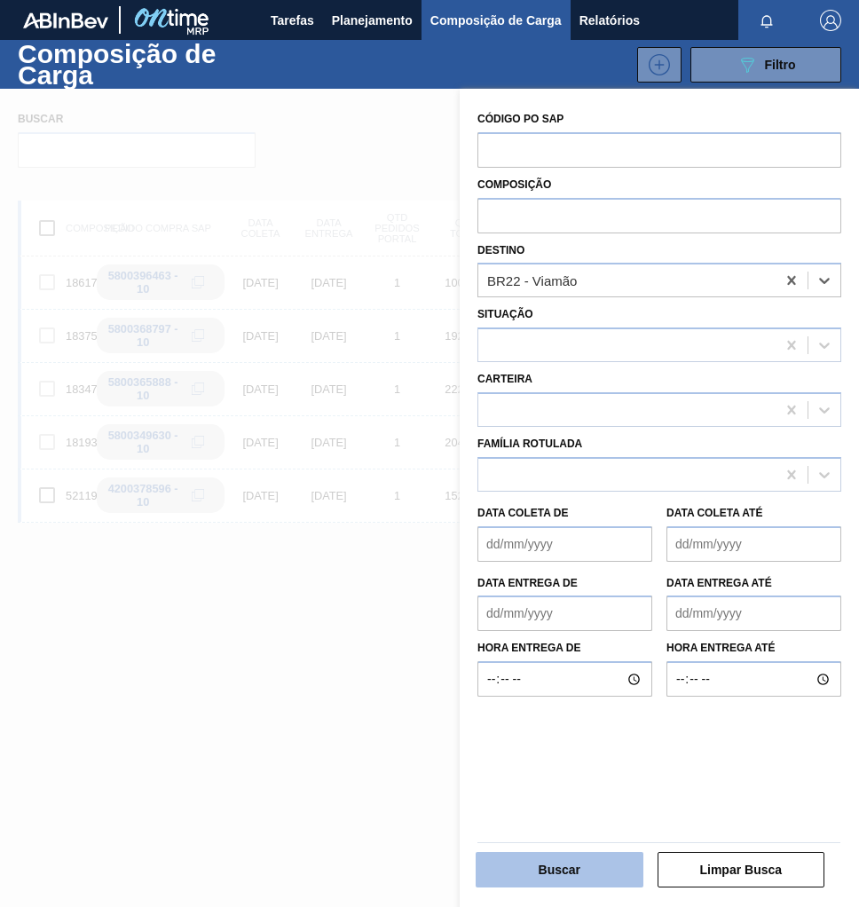
click at [562, 866] on button "Buscar" at bounding box center [560, 869] width 168 height 35
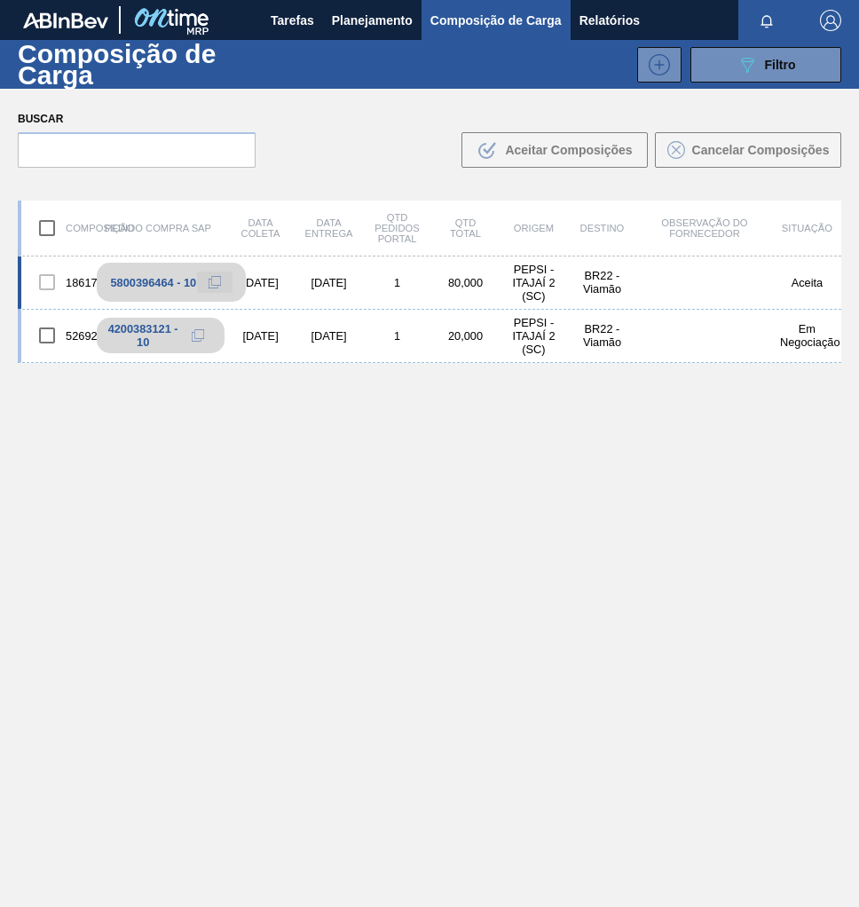
click at [205, 287] on button at bounding box center [214, 282] width 35 height 21
click at [215, 284] on icon at bounding box center [215, 282] width 12 height 12
click at [375, 15] on span "Planejamento" at bounding box center [372, 20] width 81 height 21
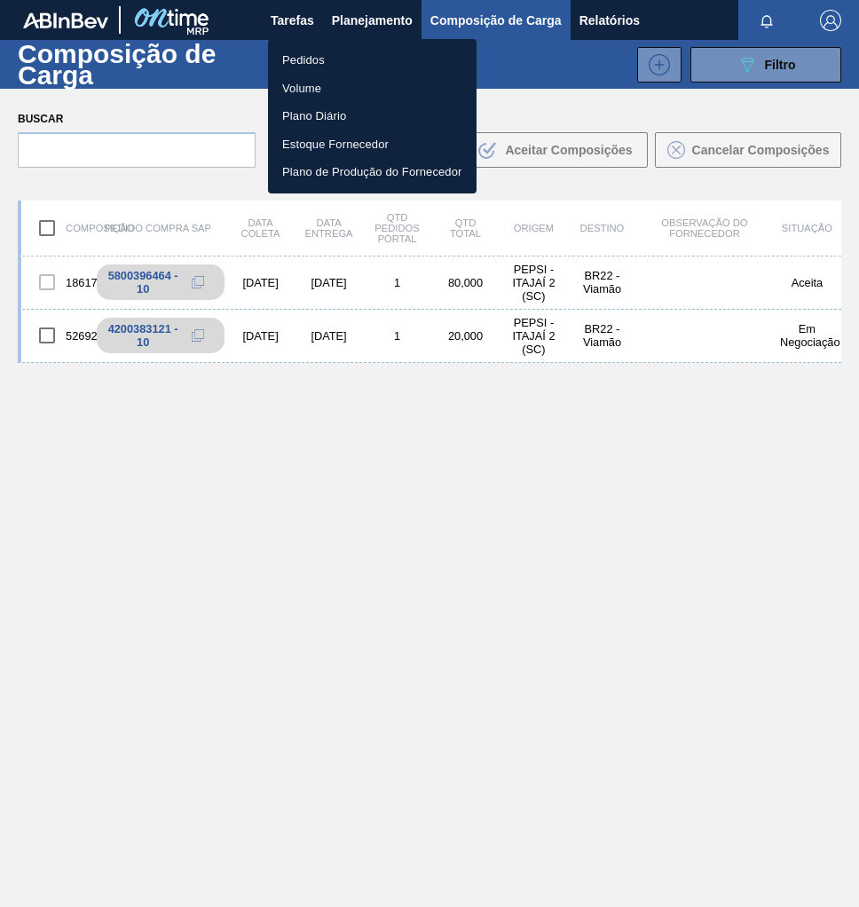
click at [296, 60] on li "Pedidos" at bounding box center [372, 60] width 209 height 28
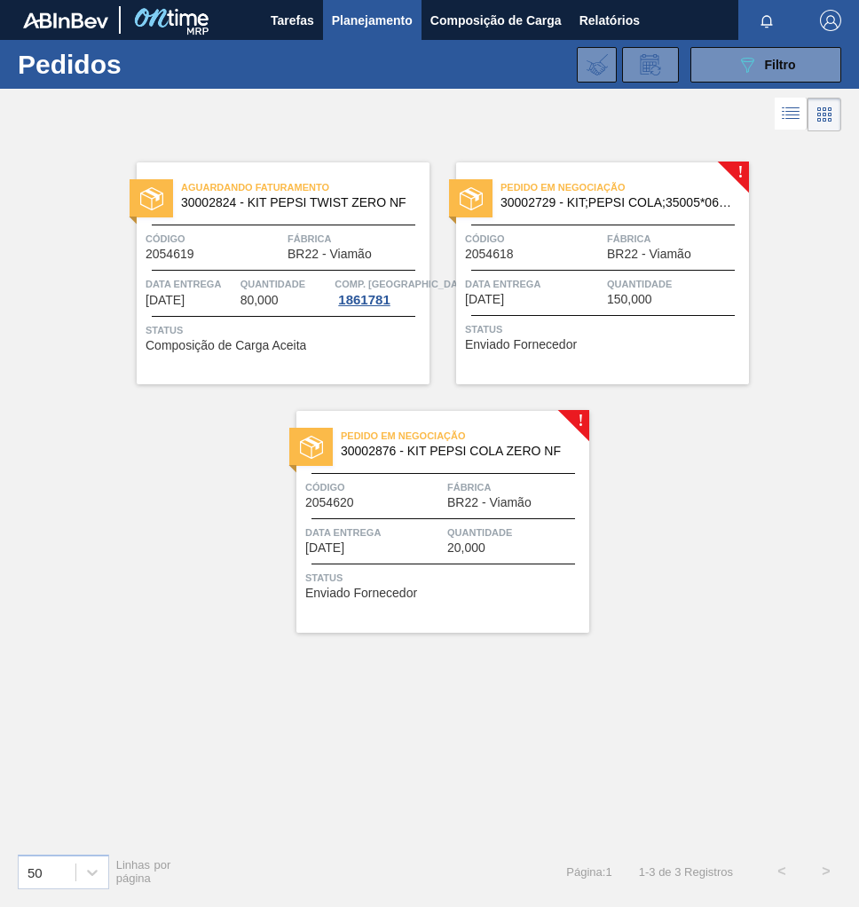
click at [423, 512] on div "Pedido em Negociação 30002876 - KIT PEPSI COLA ZERO NF Código 2054620 Fábrica B…" at bounding box center [442, 522] width 293 height 222
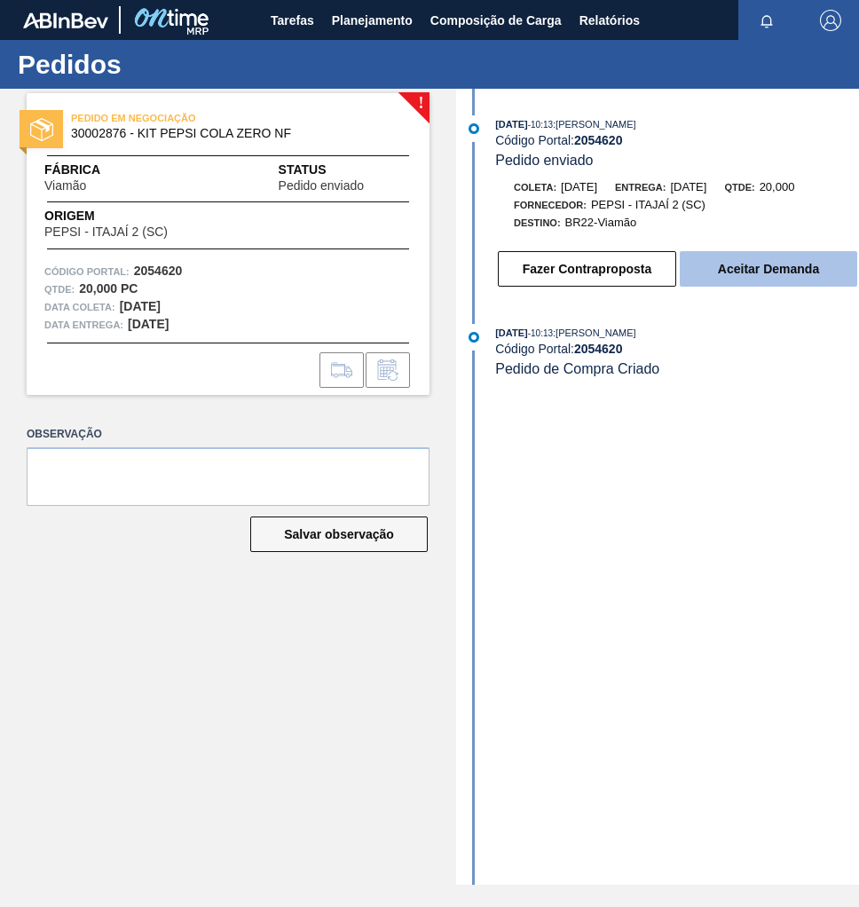
click at [761, 271] on button "Aceitar Demanda" at bounding box center [768, 268] width 177 height 35
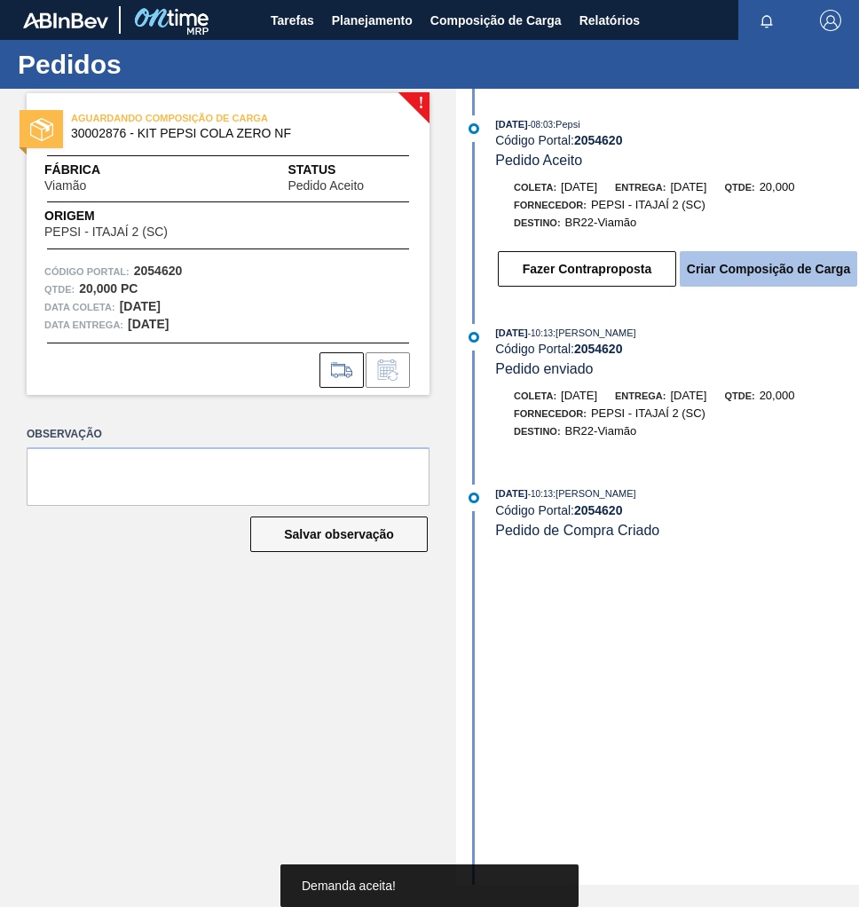
click at [755, 278] on button "Criar Composição de Carga" at bounding box center [768, 268] width 177 height 35
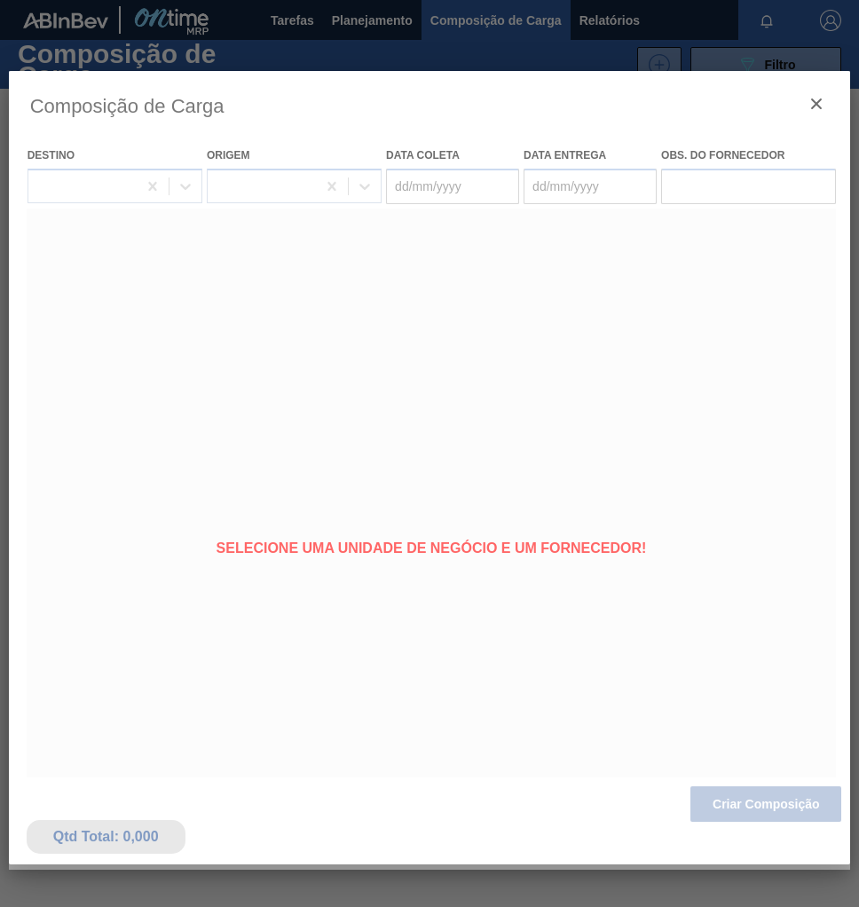
type coleta "[DATE]"
type Entrega "[DATE]"
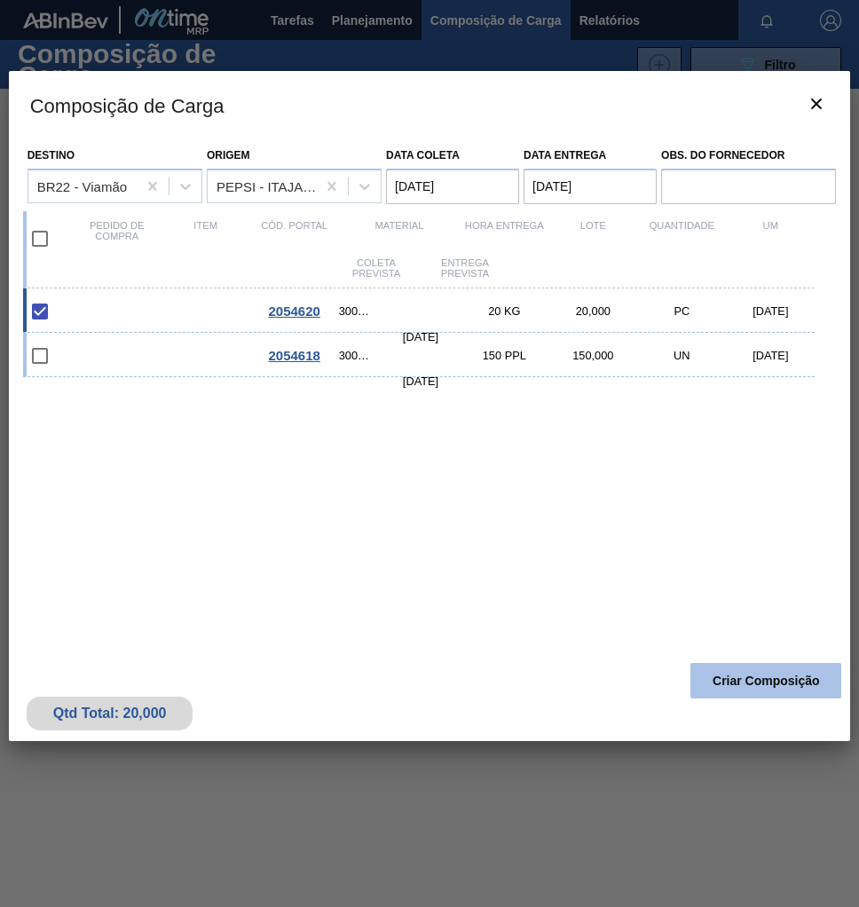
click at [768, 688] on button "Criar Composição" at bounding box center [765, 680] width 151 height 35
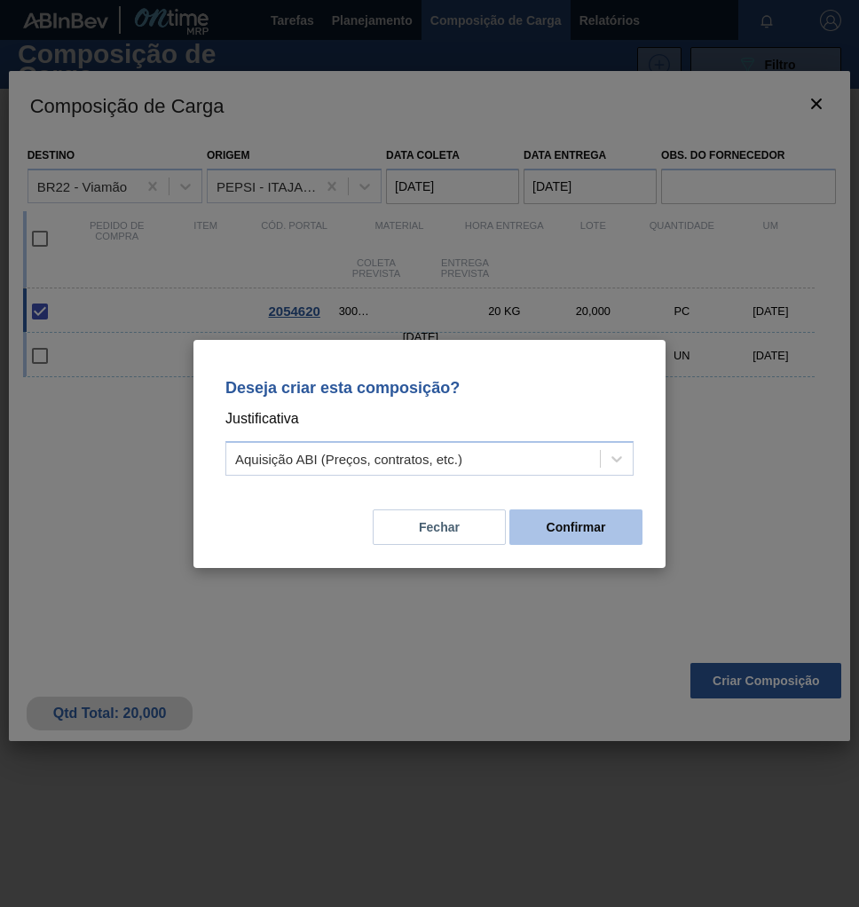
click at [572, 524] on button "Confirmar" at bounding box center [575, 526] width 133 height 35
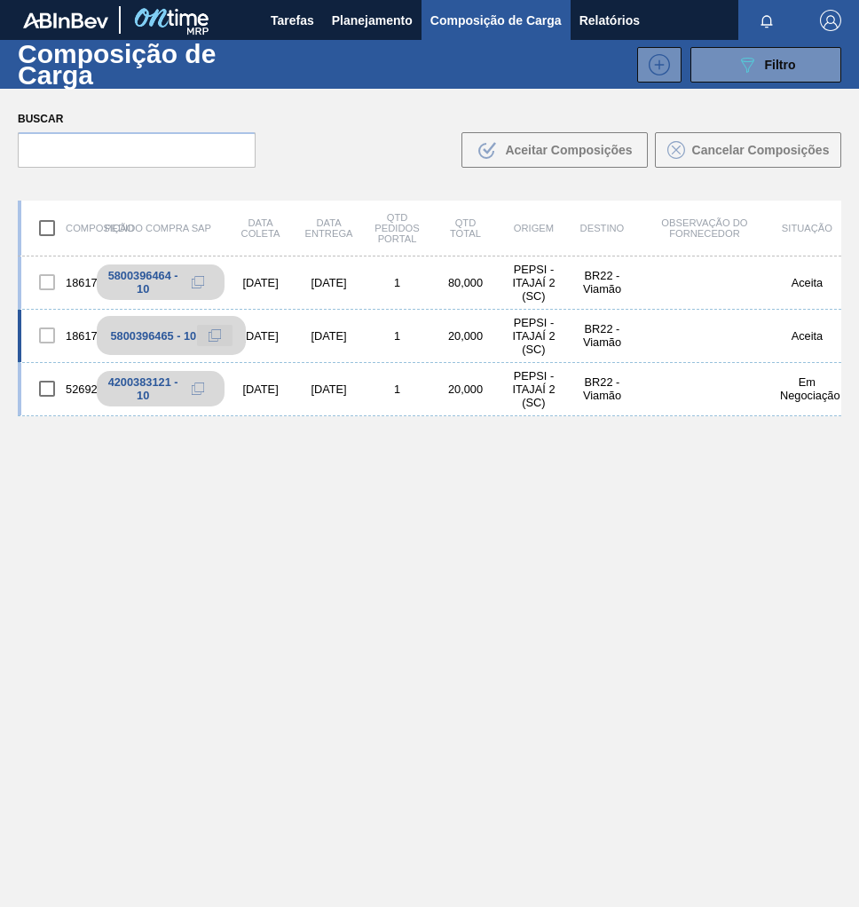
click at [211, 333] on icon at bounding box center [215, 335] width 12 height 12
click at [390, 22] on span "Planejamento" at bounding box center [372, 20] width 81 height 21
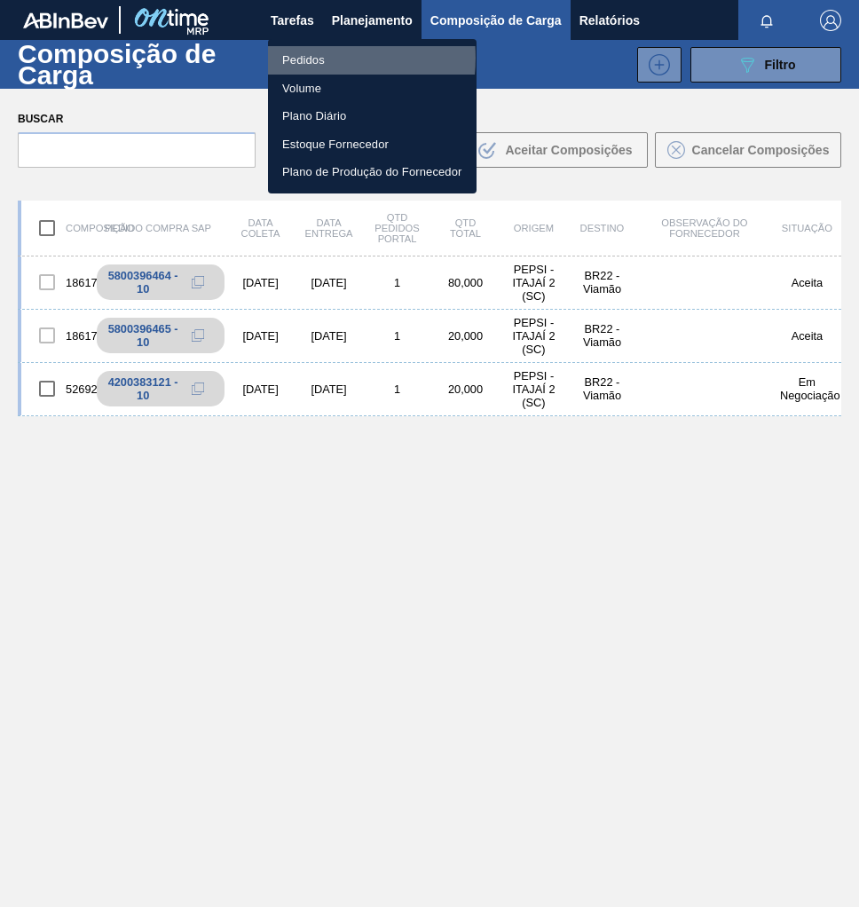
click at [307, 58] on li "Pedidos" at bounding box center [372, 60] width 209 height 28
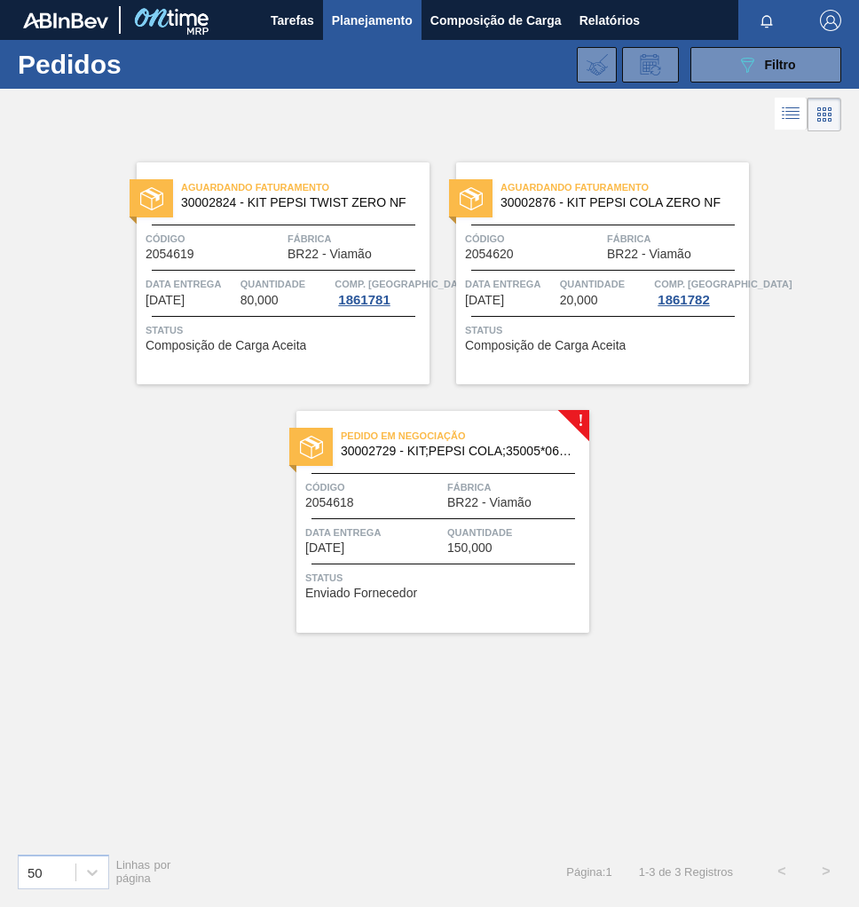
click at [501, 548] on div "Quantidade 150,000" at bounding box center [516, 539] width 138 height 31
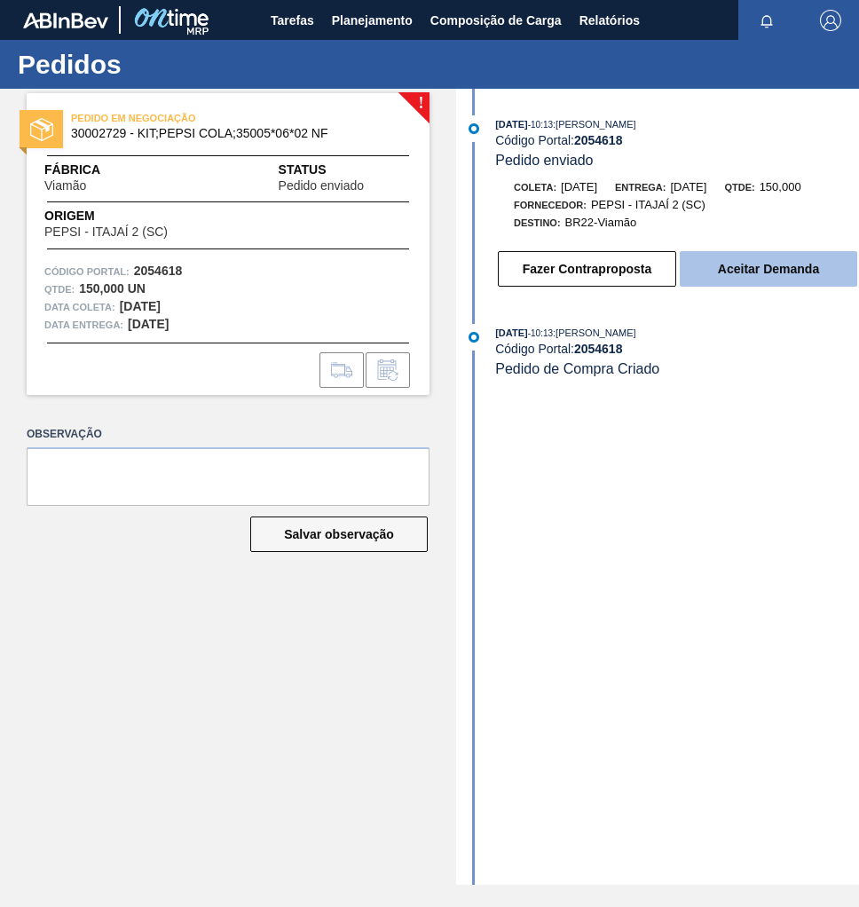
click at [725, 282] on button "Aceitar Demanda" at bounding box center [768, 268] width 177 height 35
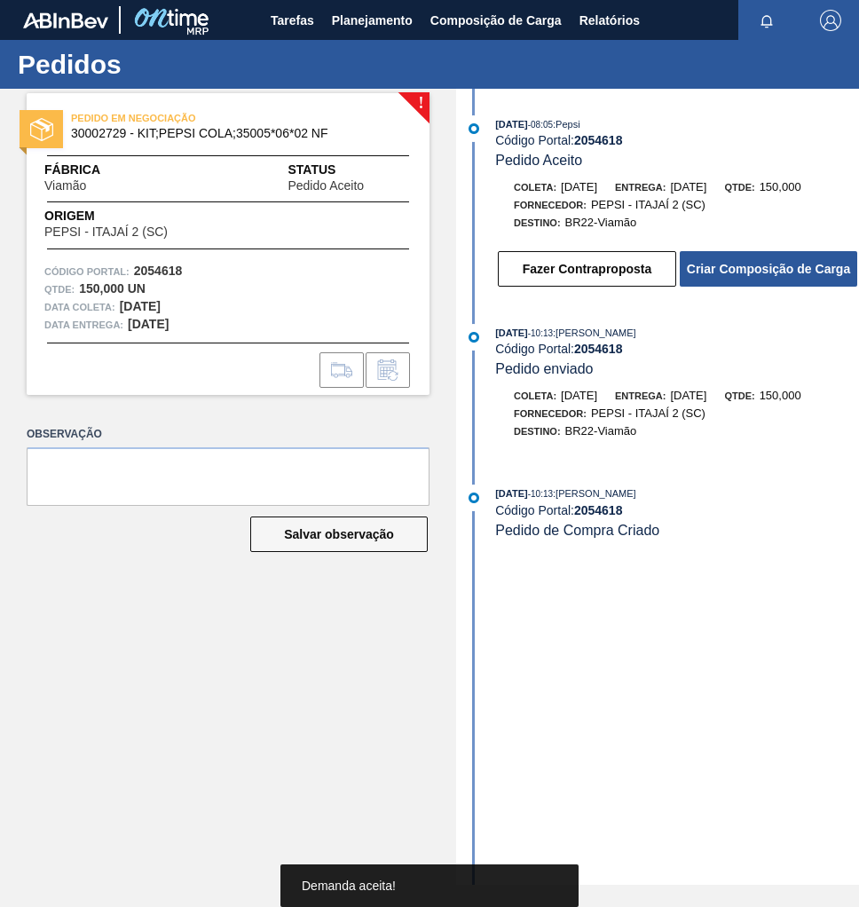
click at [725, 282] on button "Criar Composição de Carga" at bounding box center [768, 268] width 177 height 35
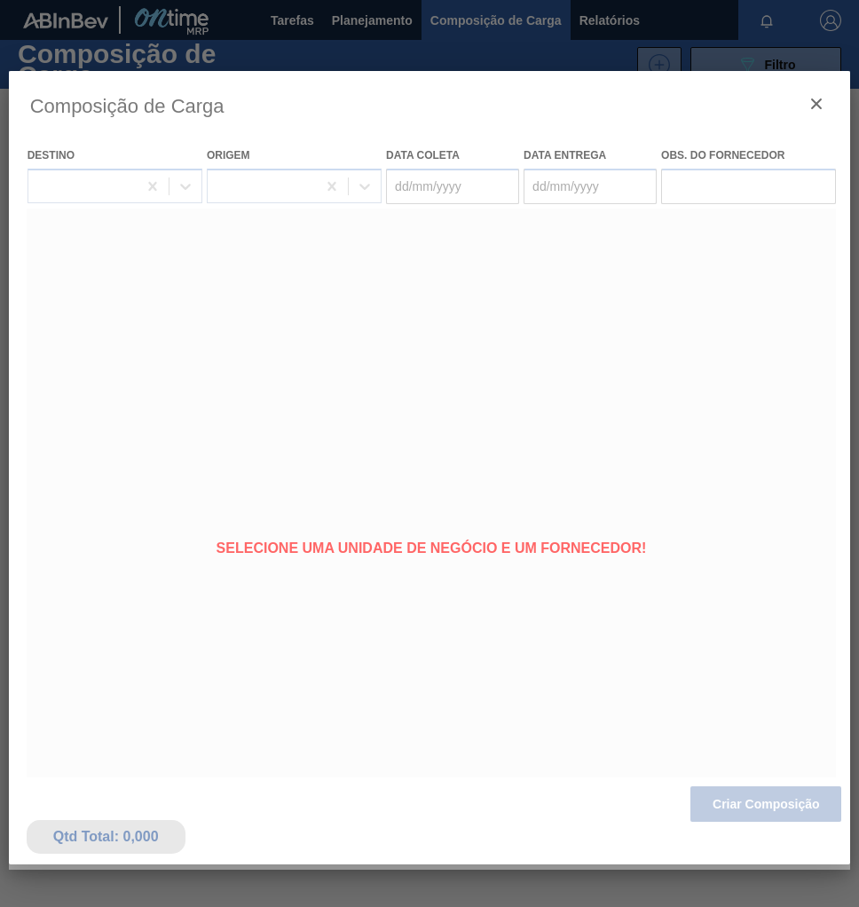
type coleta "[DATE]"
type Entrega "[DATE]"
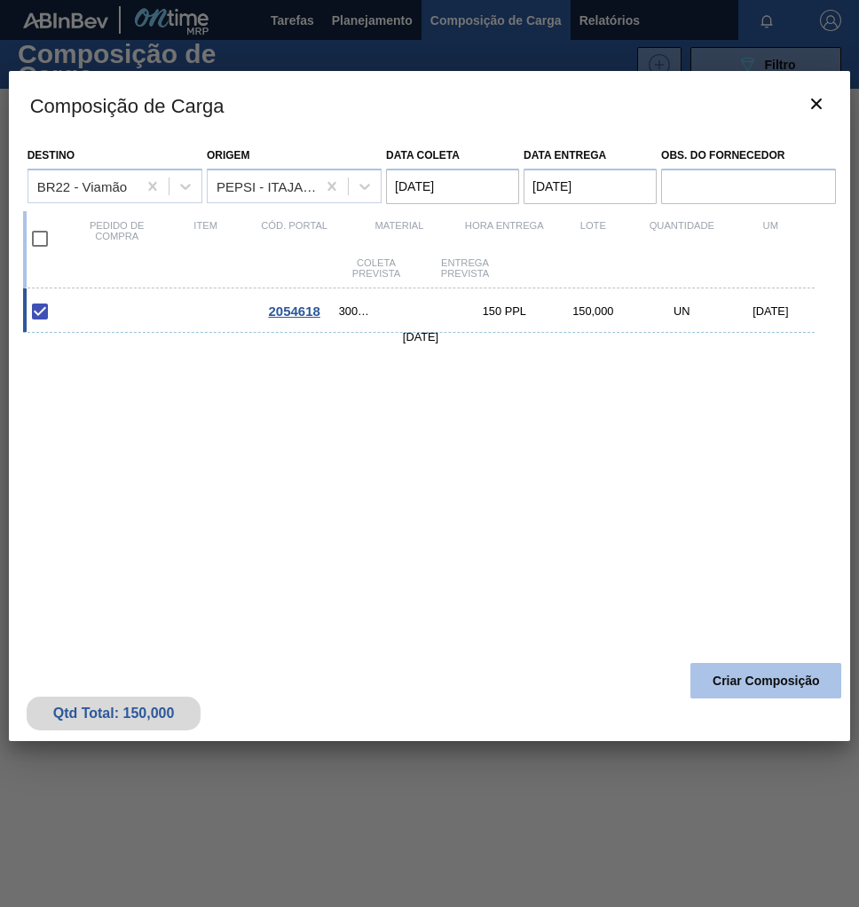
click at [747, 688] on button "Criar Composição" at bounding box center [765, 680] width 151 height 35
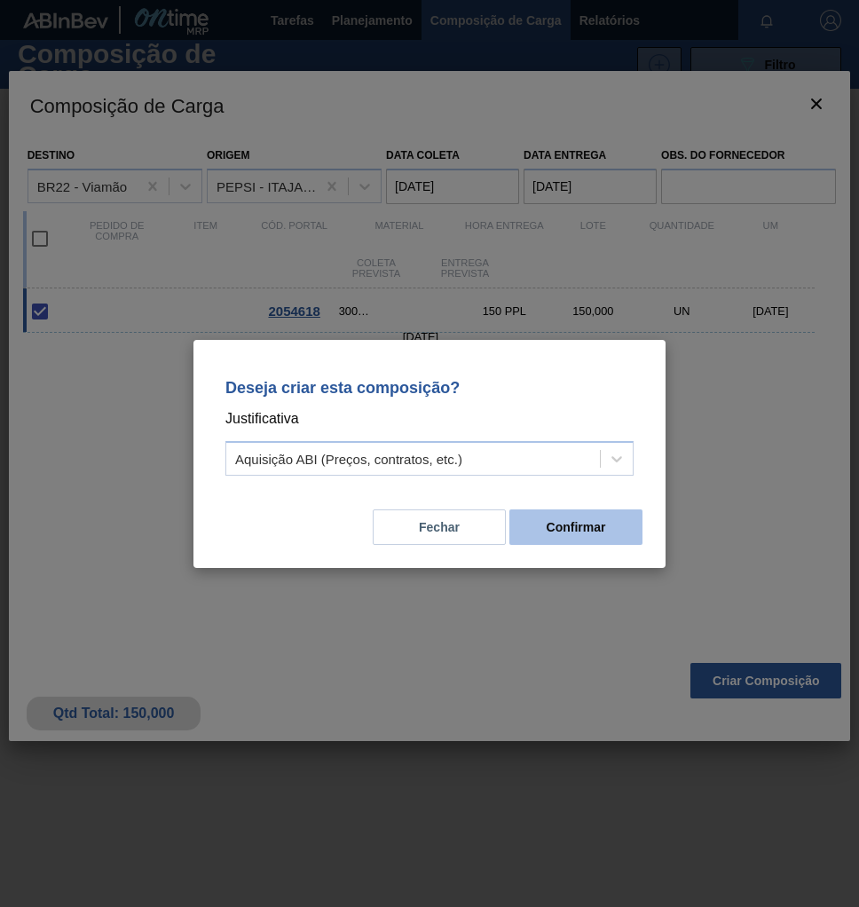
click at [569, 539] on button "Confirmar" at bounding box center [575, 526] width 133 height 35
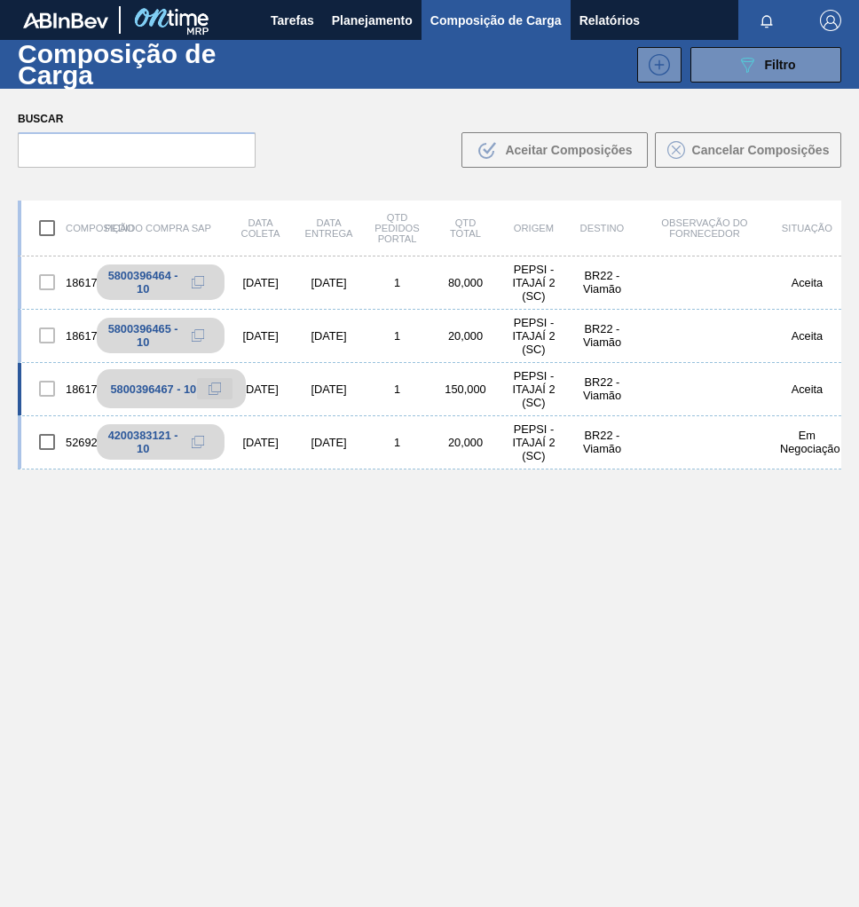
click at [209, 391] on icon at bounding box center [213, 390] width 9 height 9
click at [360, 23] on span "Planejamento" at bounding box center [372, 20] width 81 height 21
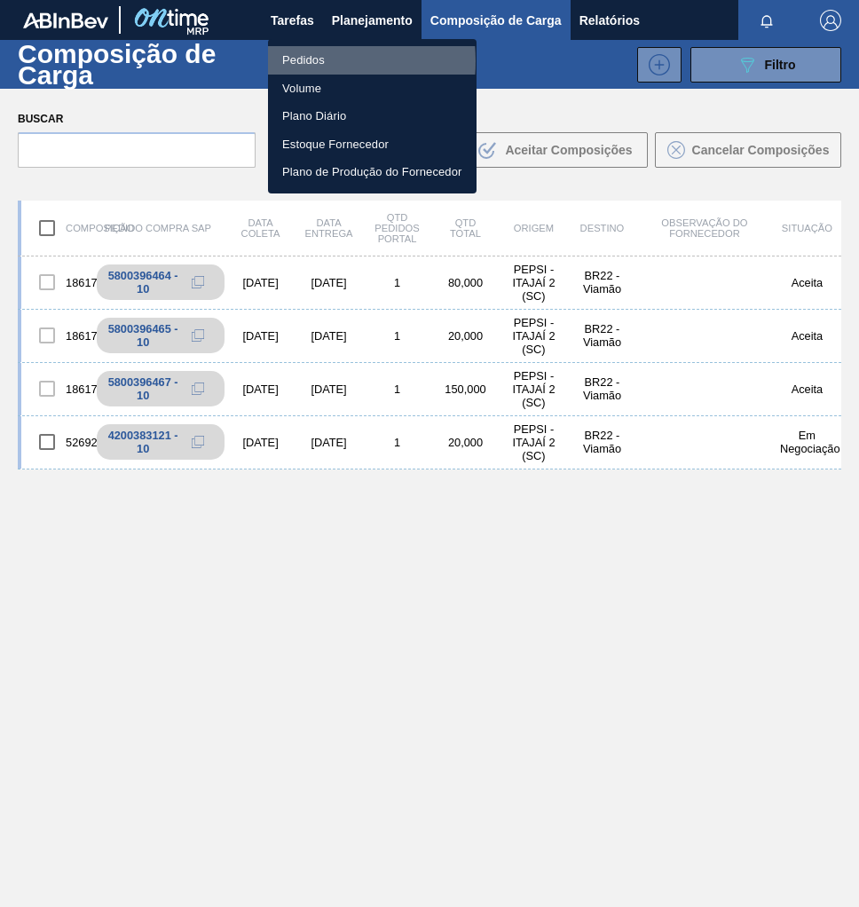
click at [300, 61] on li "Pedidos" at bounding box center [372, 60] width 209 height 28
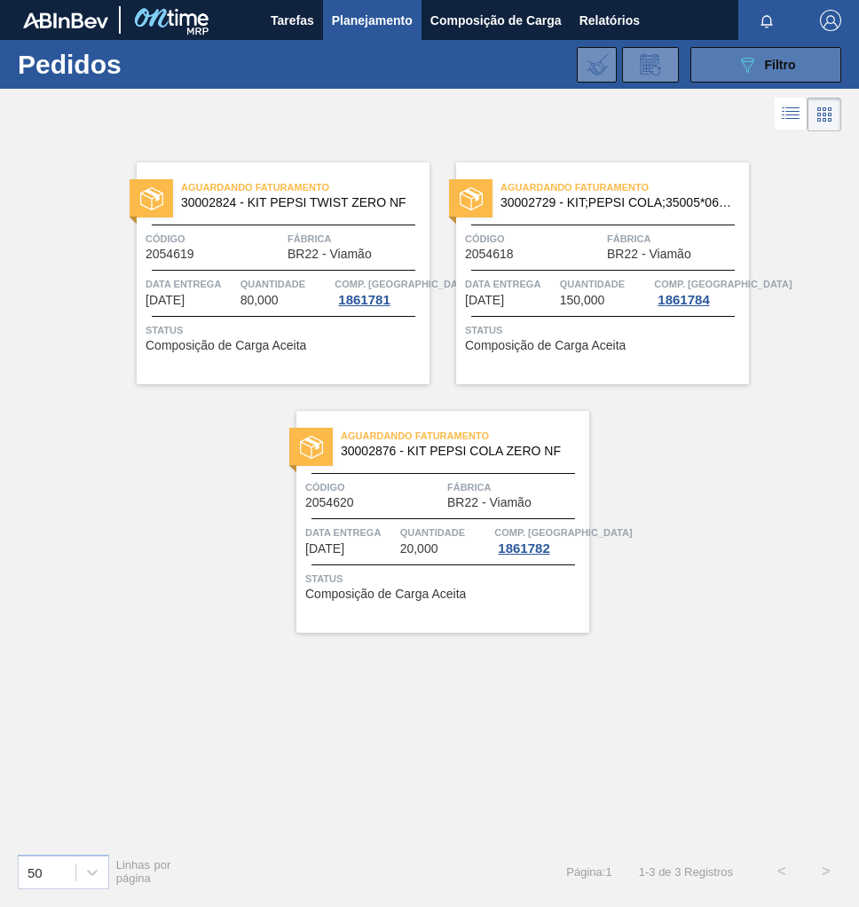
click at [767, 65] on span "Filtro" at bounding box center [780, 65] width 31 height 14
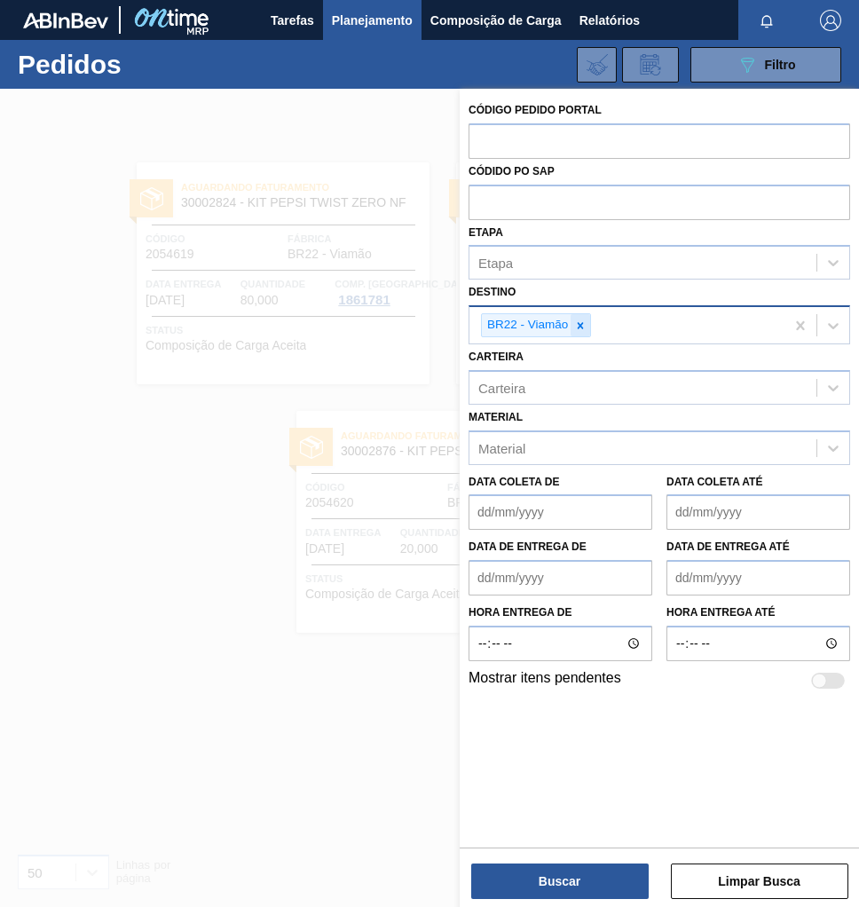
click at [585, 325] on icon at bounding box center [580, 325] width 12 height 12
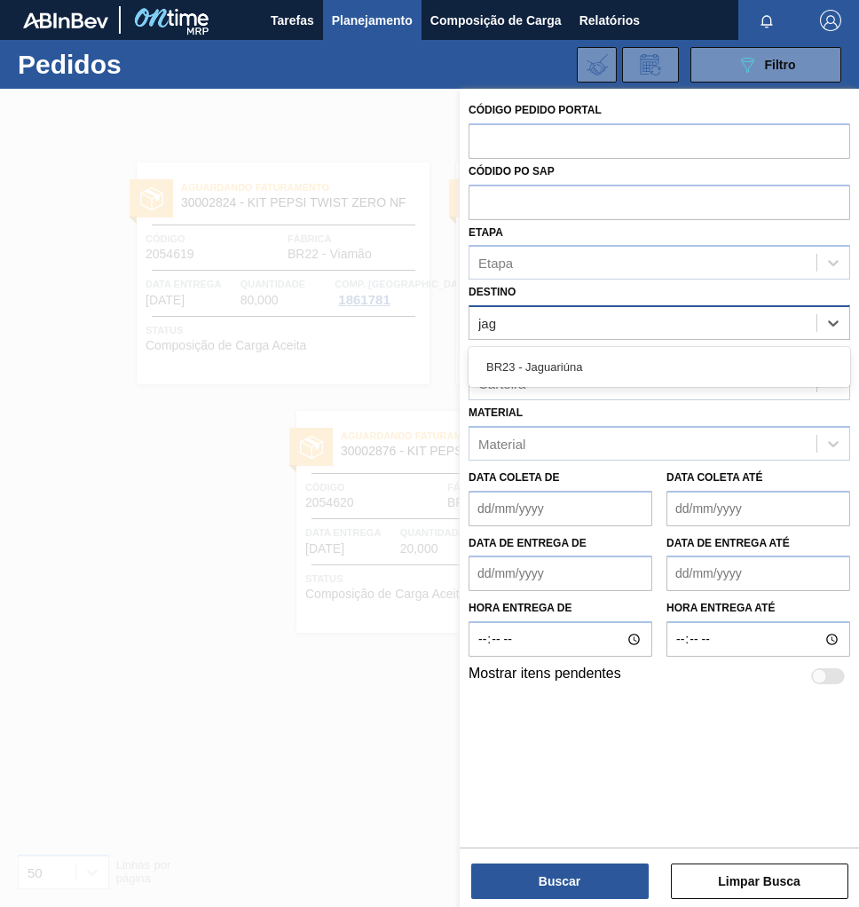
type input "jagu"
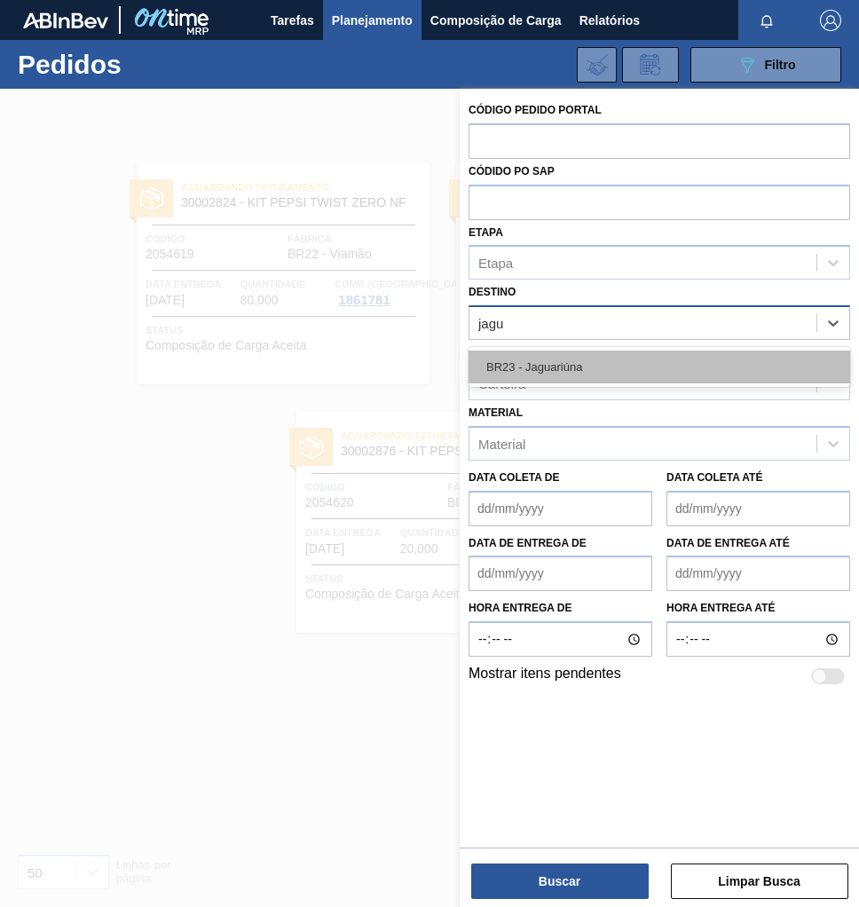
click at [574, 363] on div "BR23 - Jaguariúna" at bounding box center [660, 367] width 382 height 33
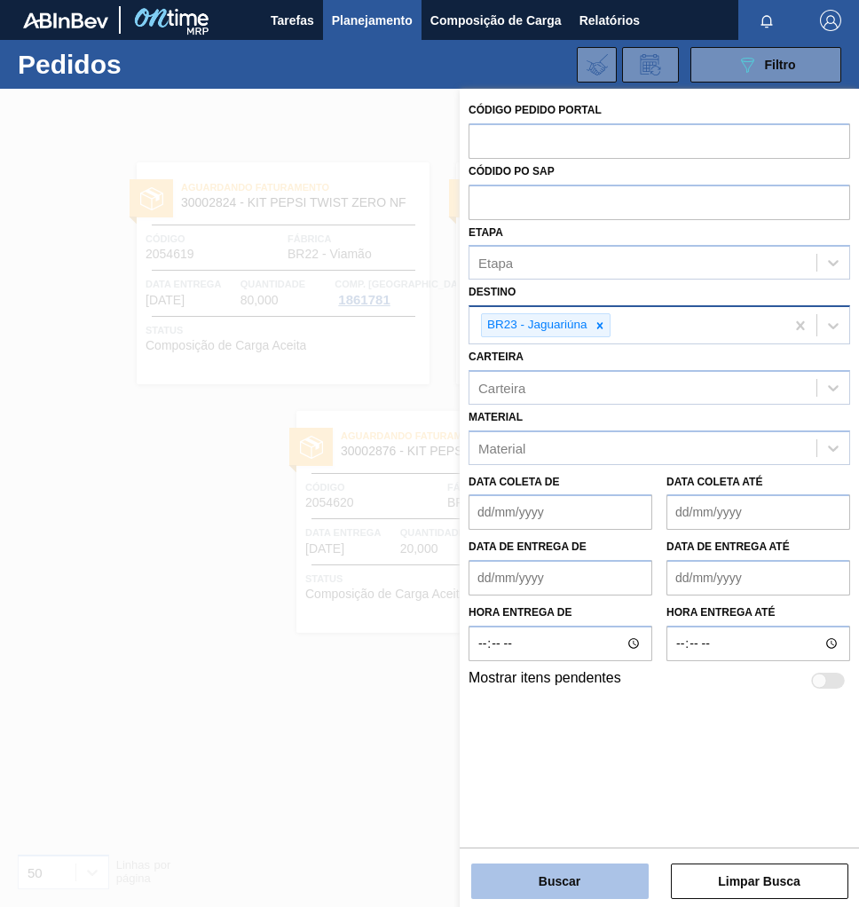
click at [557, 882] on button "Buscar" at bounding box center [559, 881] width 177 height 35
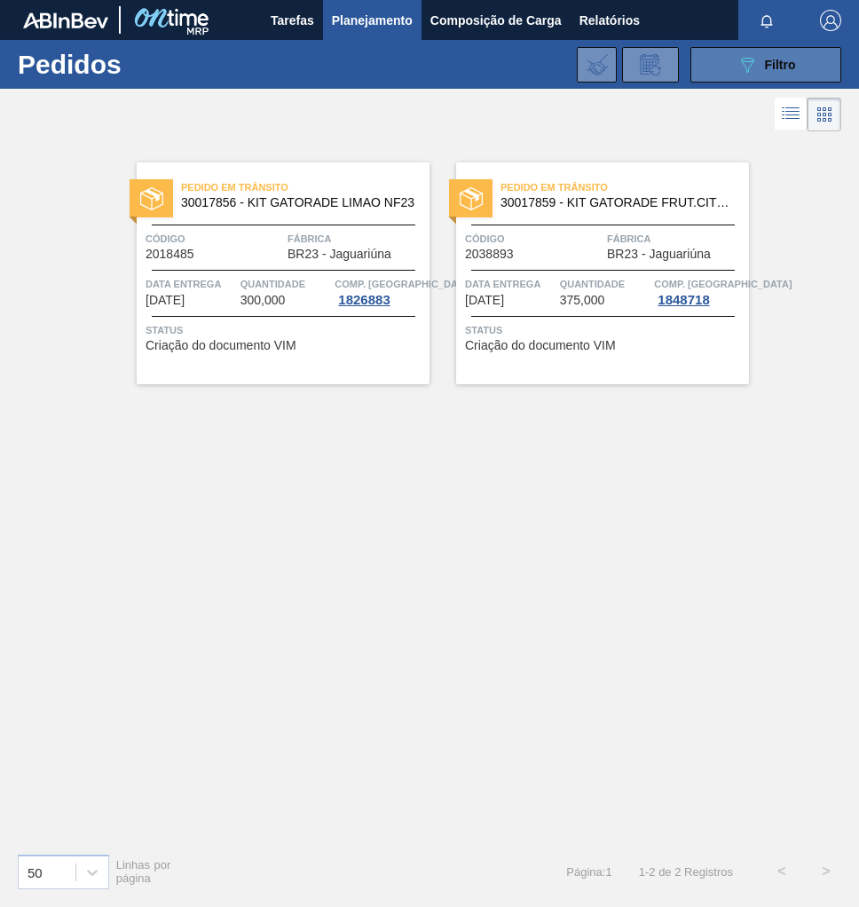
click at [793, 72] on div "089F7B8B-B2A5-4AFE-B5C0-19BA573D28AC Filtro" at bounding box center [766, 64] width 59 height 21
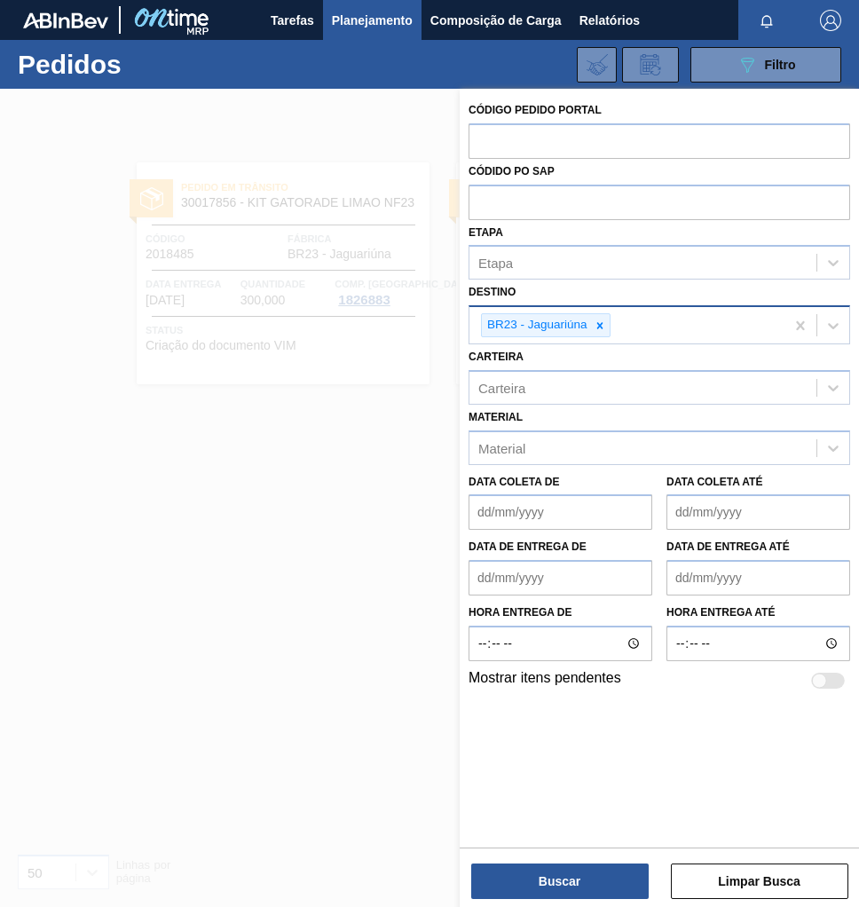
click at [123, 458] on div at bounding box center [429, 542] width 859 height 907
